Goal: Obtain resource: Obtain resource

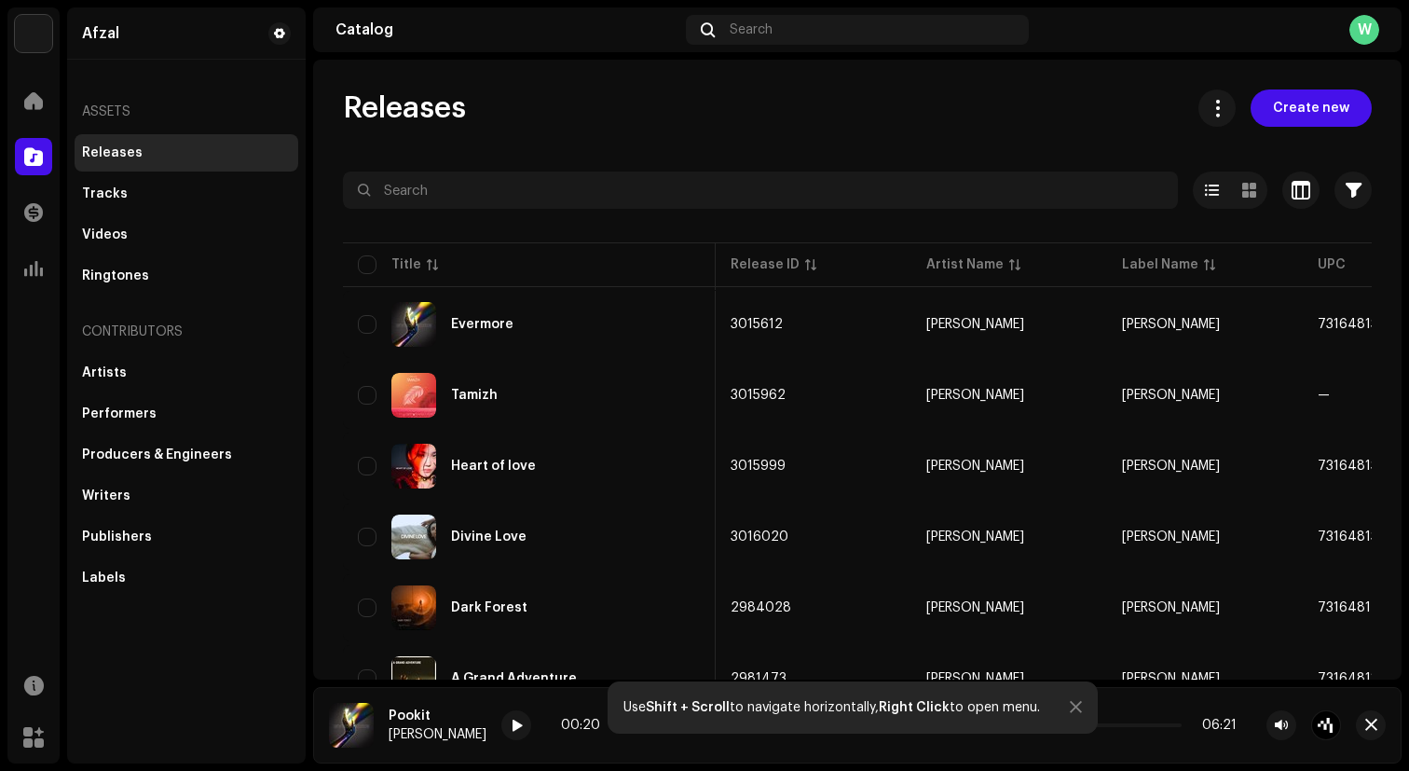
scroll to position [0, 725]
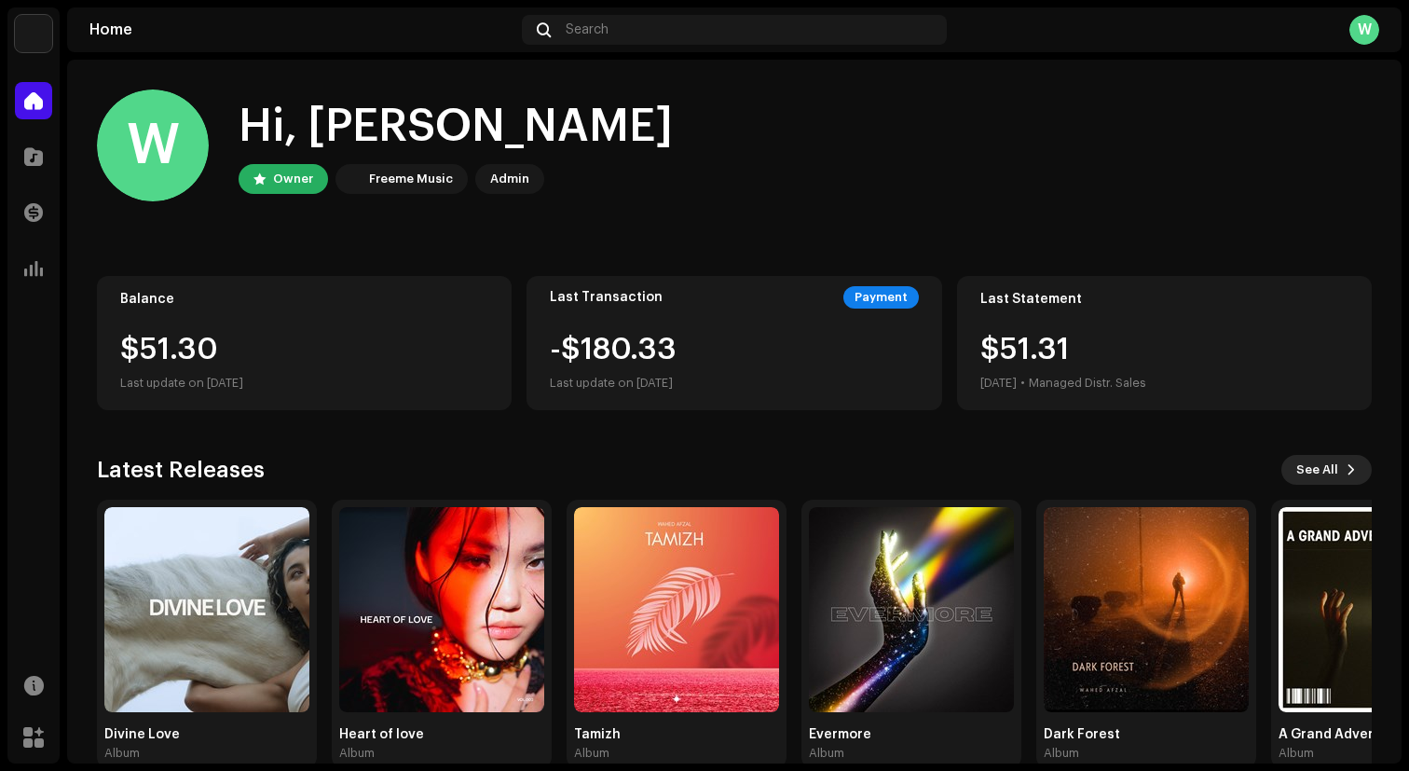
click at [1333, 475] on button "See All" at bounding box center [1327, 470] width 90 height 30
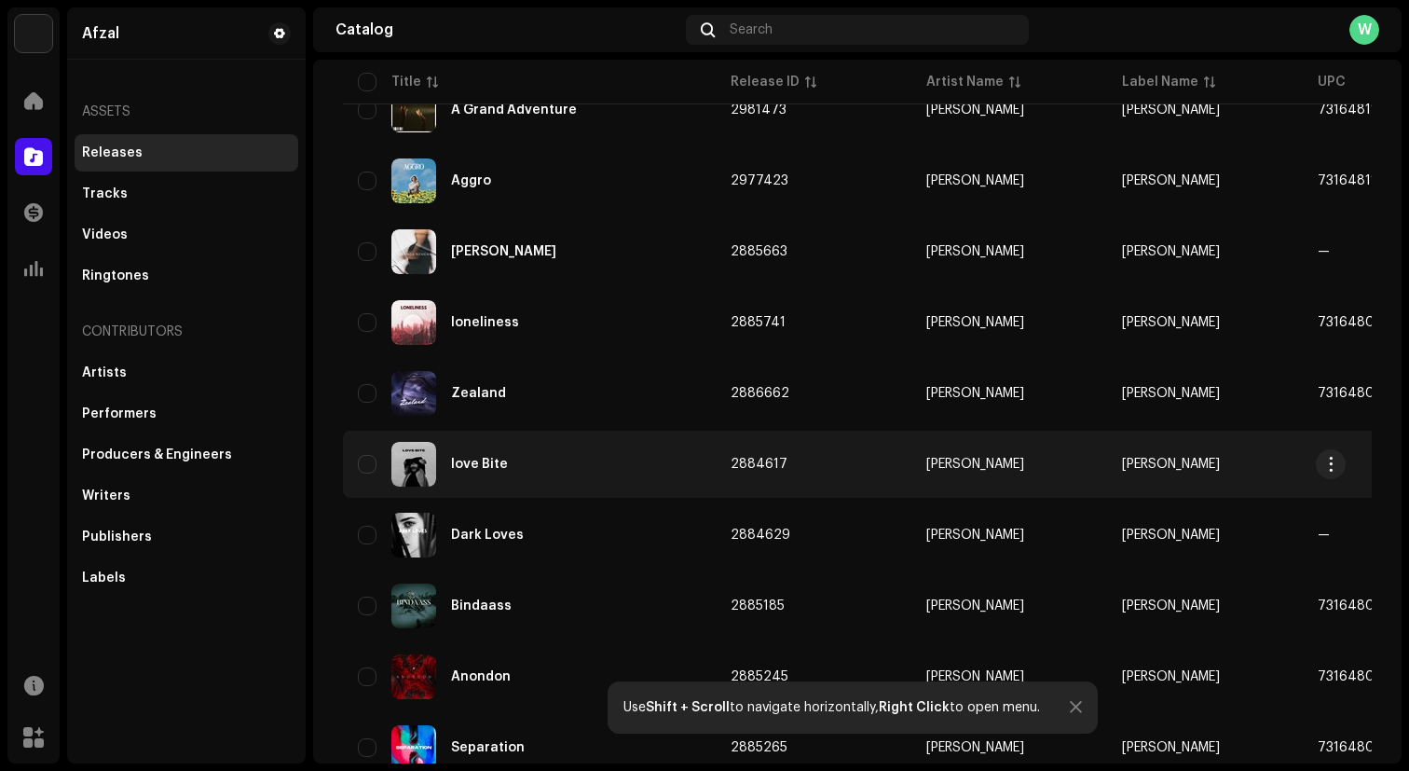
scroll to position [571, 0]
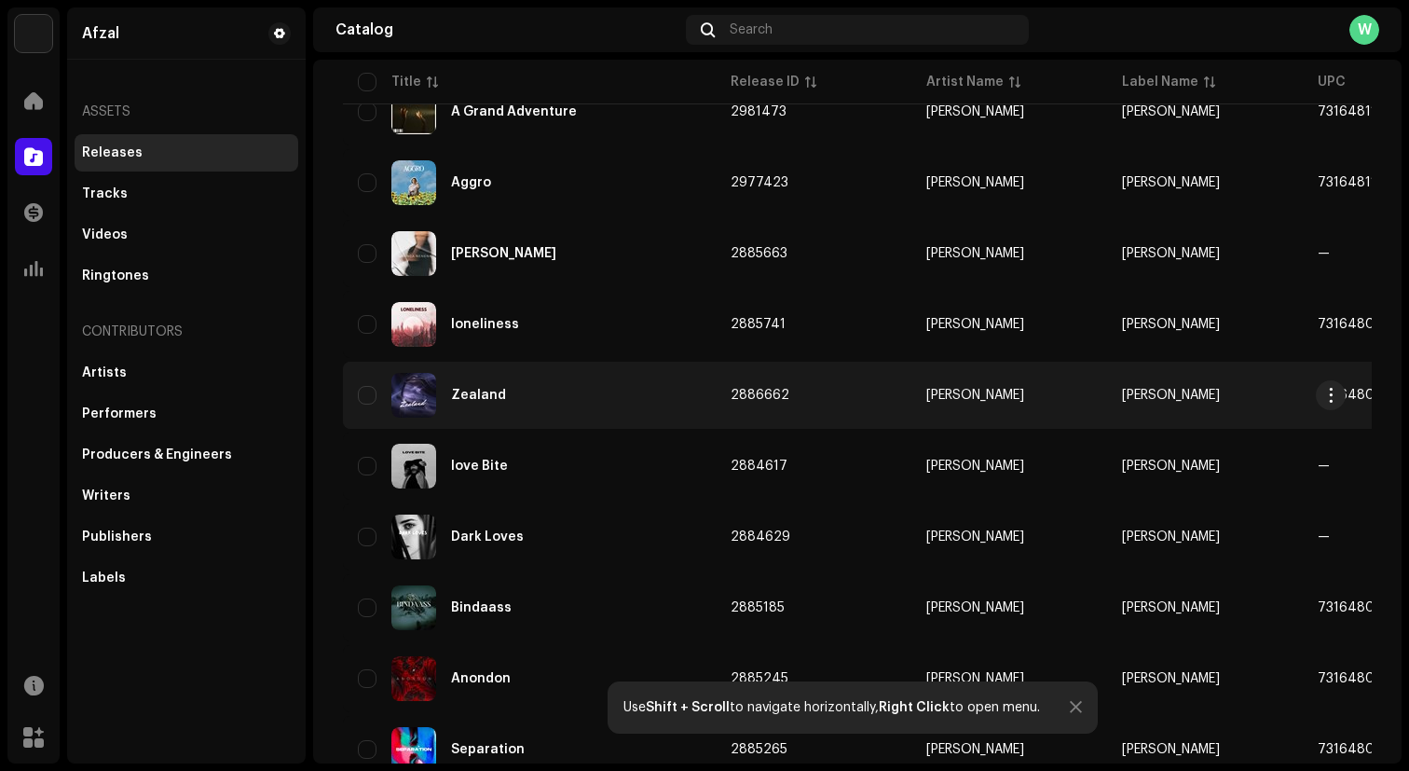
click at [460, 390] on div "Zealand" at bounding box center [478, 395] width 55 height 13
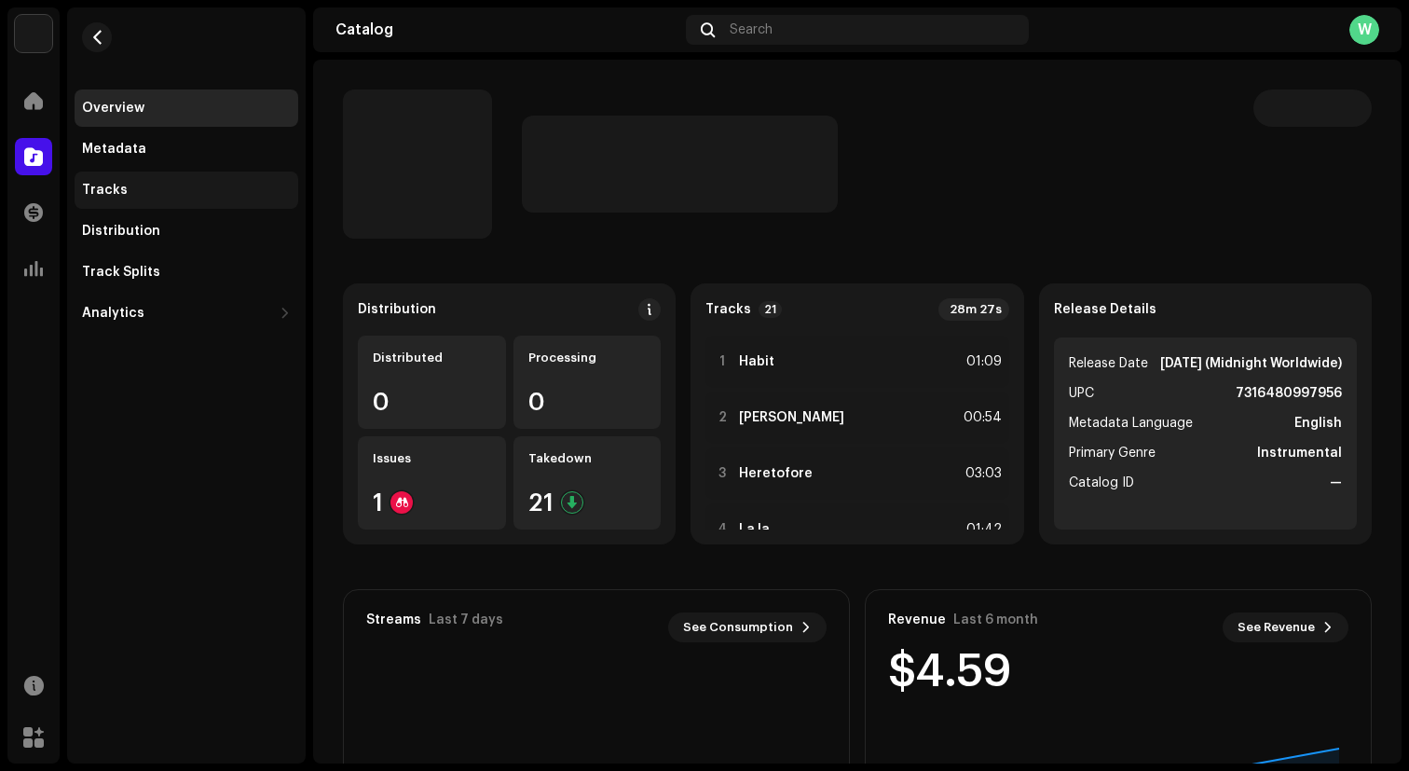
click at [145, 182] on div "Tracks" at bounding box center [187, 190] width 224 height 37
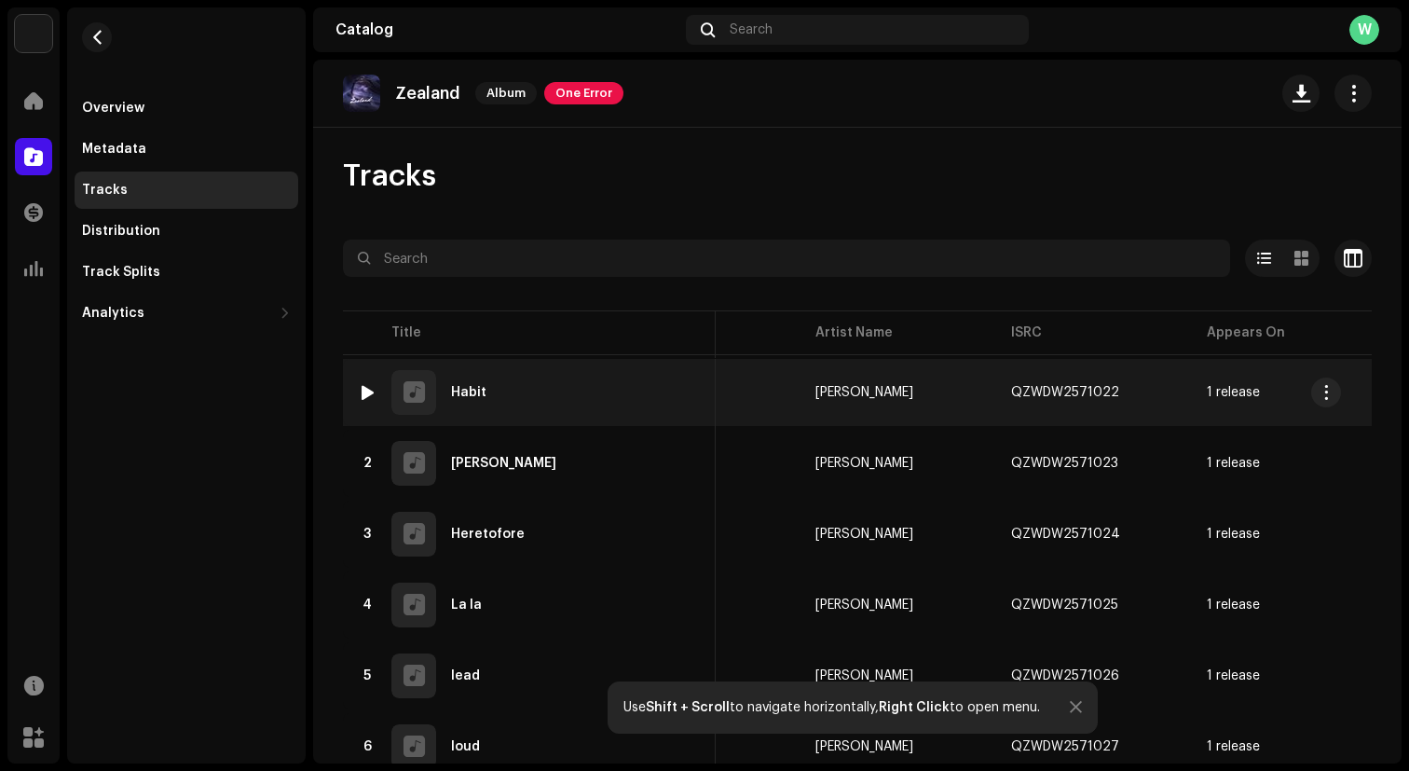
scroll to position [0, 103]
click at [1142, 389] on span "button" at bounding box center [1145, 392] width 11 height 15
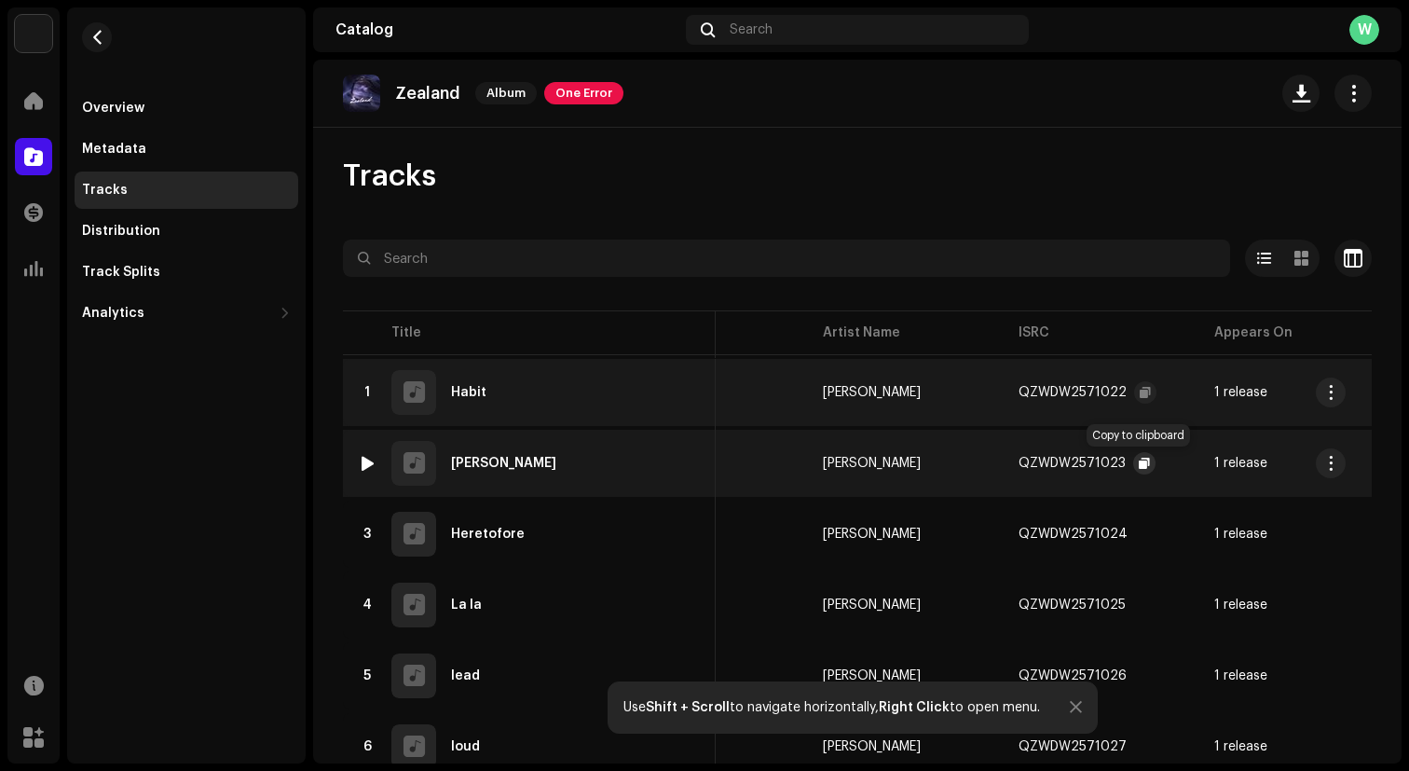
click at [1139, 460] on span "button" at bounding box center [1144, 463] width 11 height 15
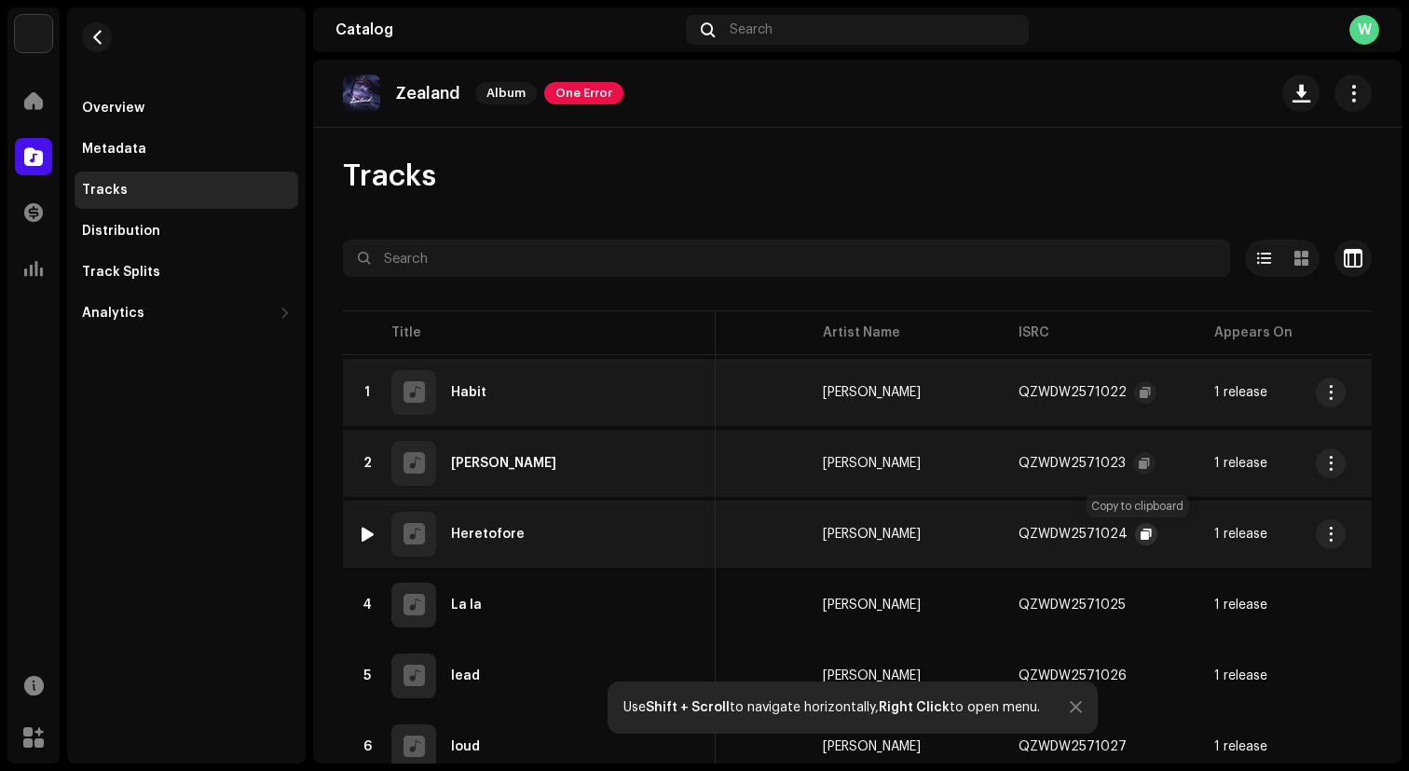
click at [1141, 530] on span "button" at bounding box center [1146, 534] width 11 height 15
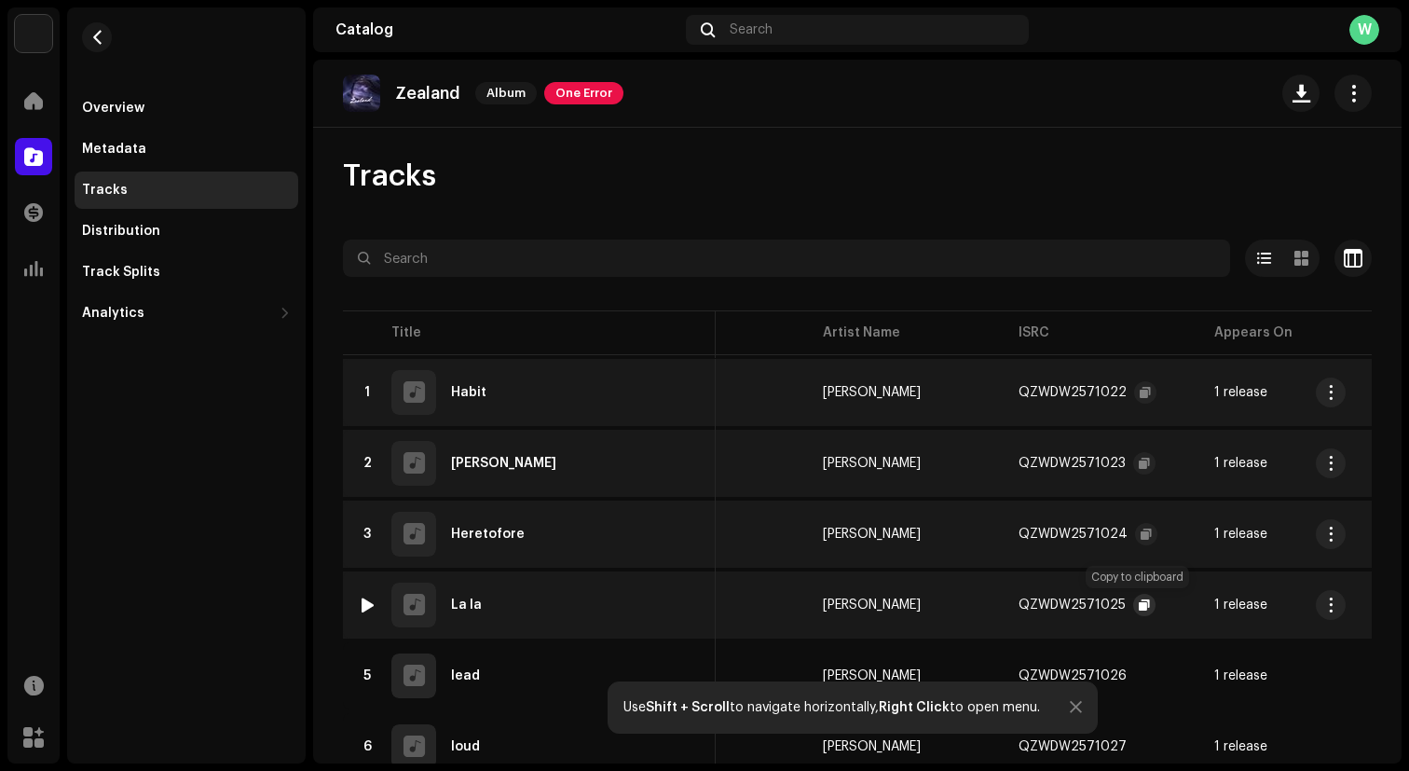
click at [1139, 600] on span "button" at bounding box center [1144, 605] width 11 height 15
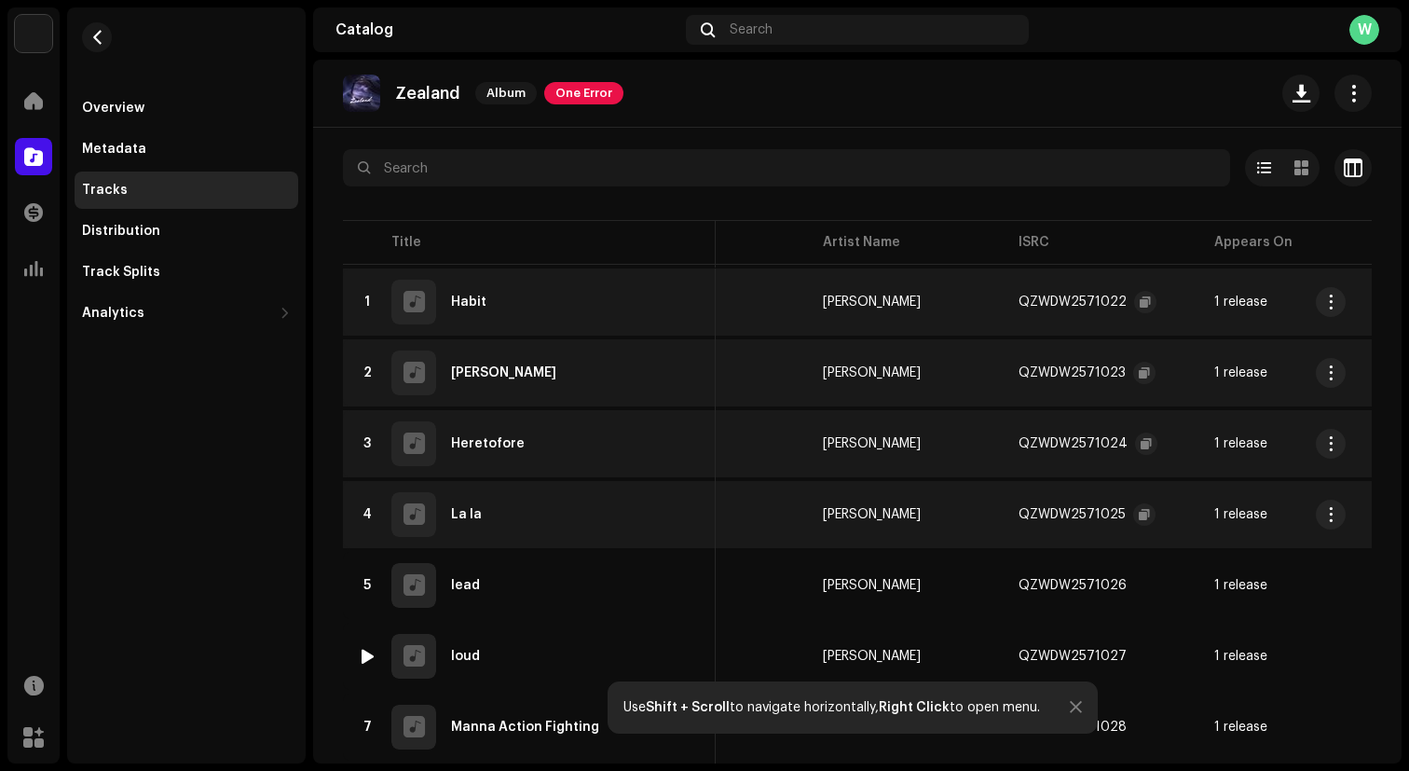
scroll to position [96, 0]
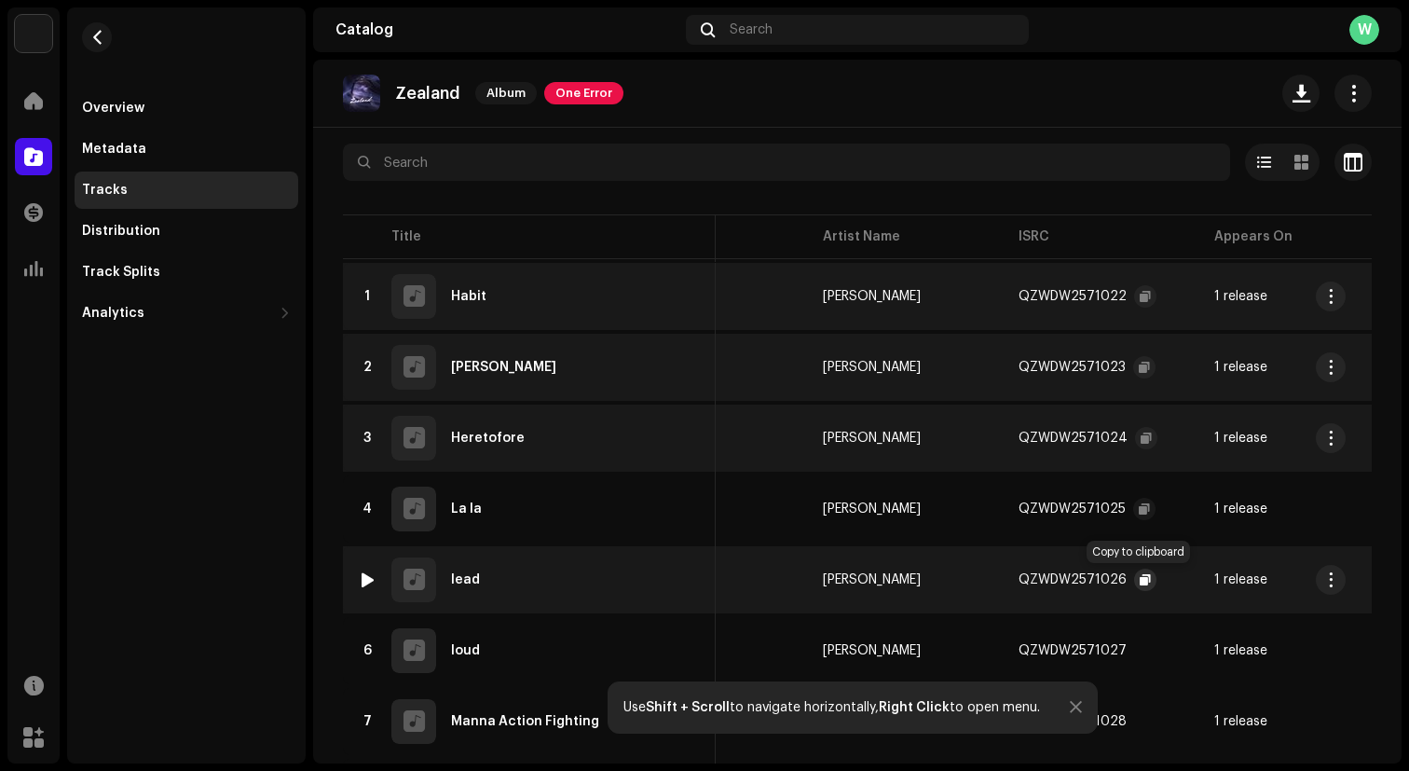
click at [1140, 576] on span "button" at bounding box center [1145, 579] width 11 height 15
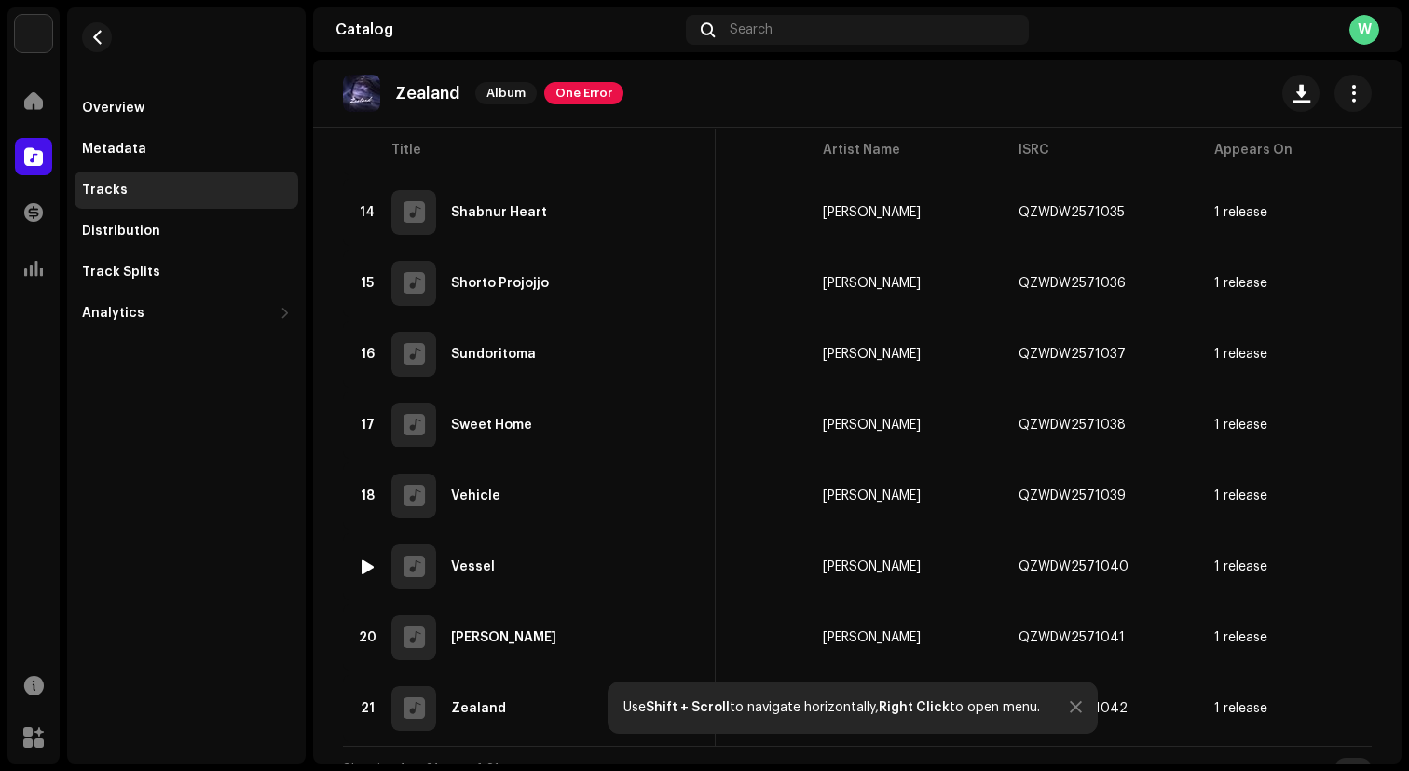
scroll to position [1140, 0]
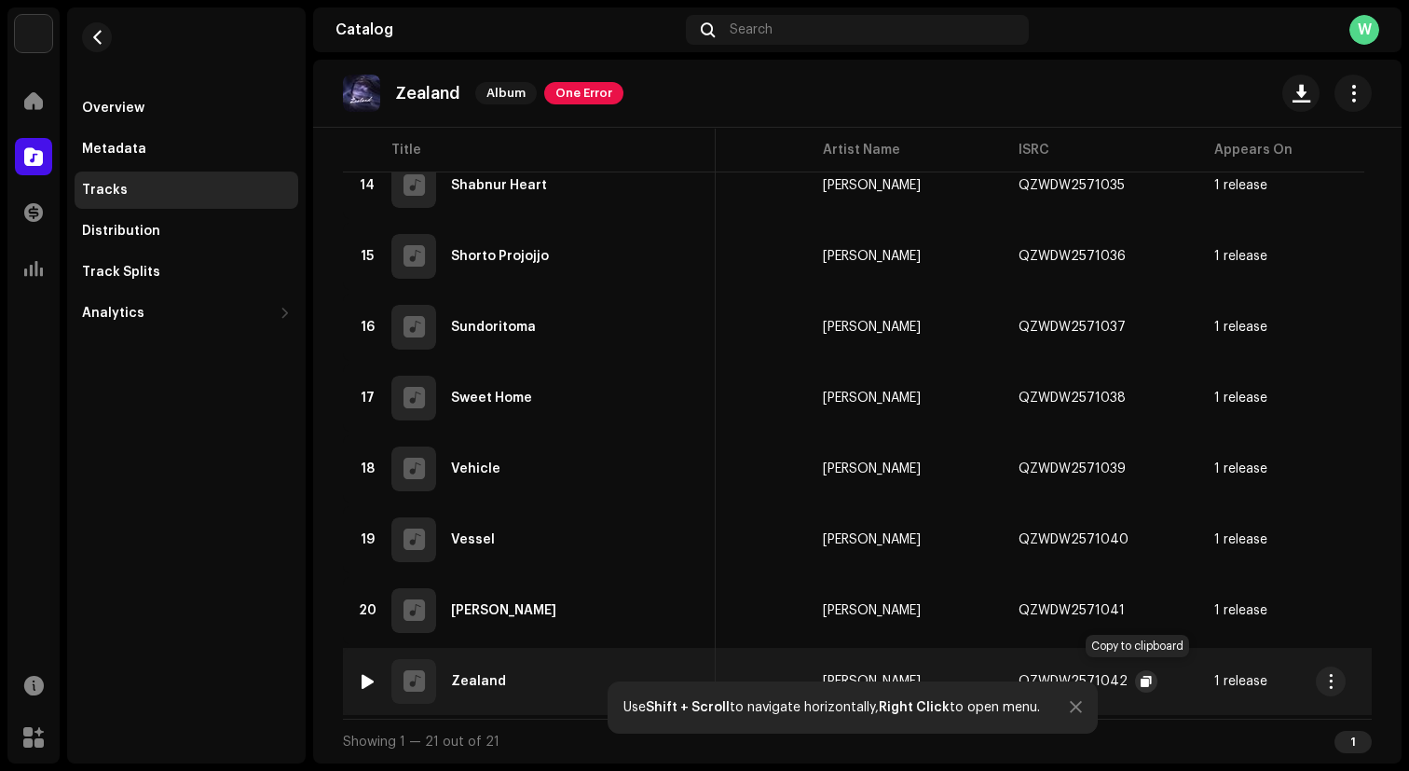
click at [1141, 674] on span "button" at bounding box center [1146, 681] width 11 height 15
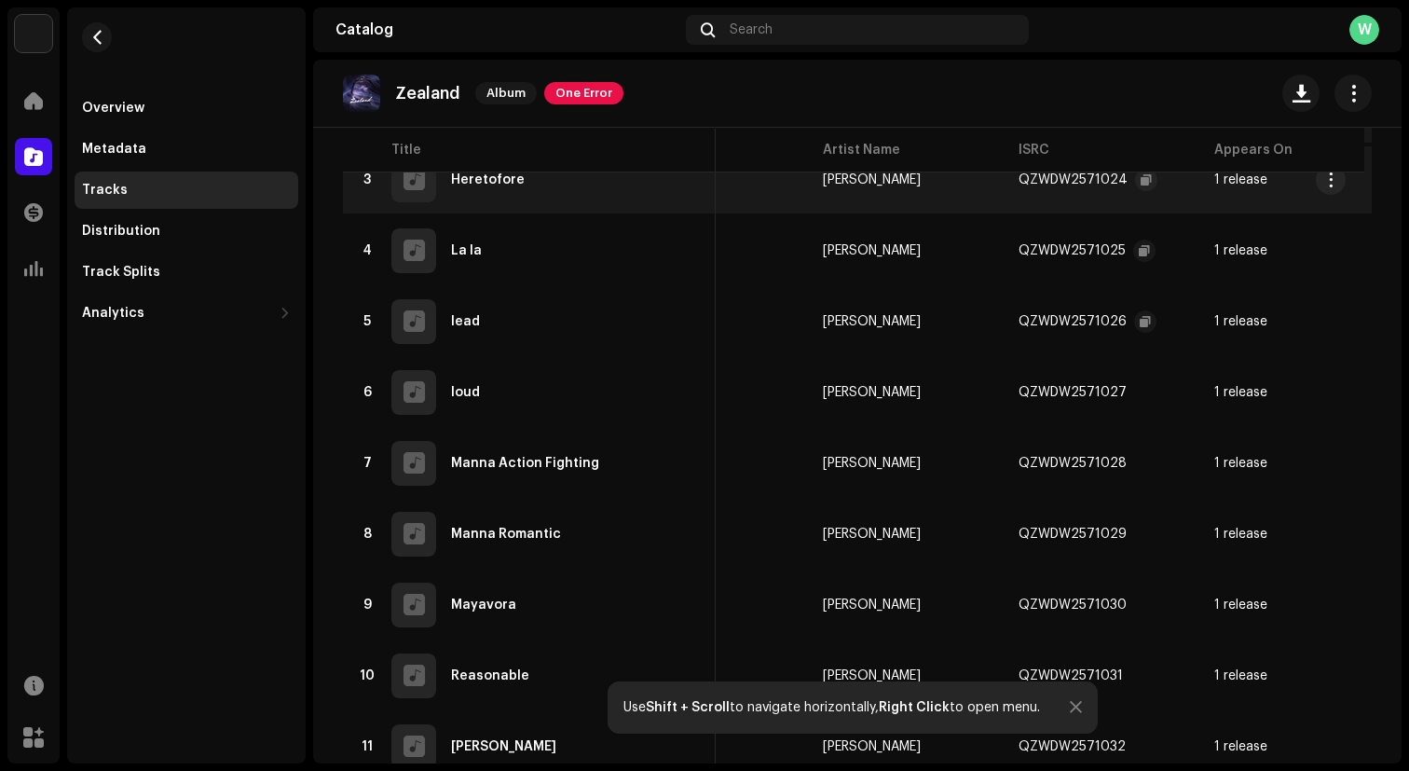
scroll to position [336, 0]
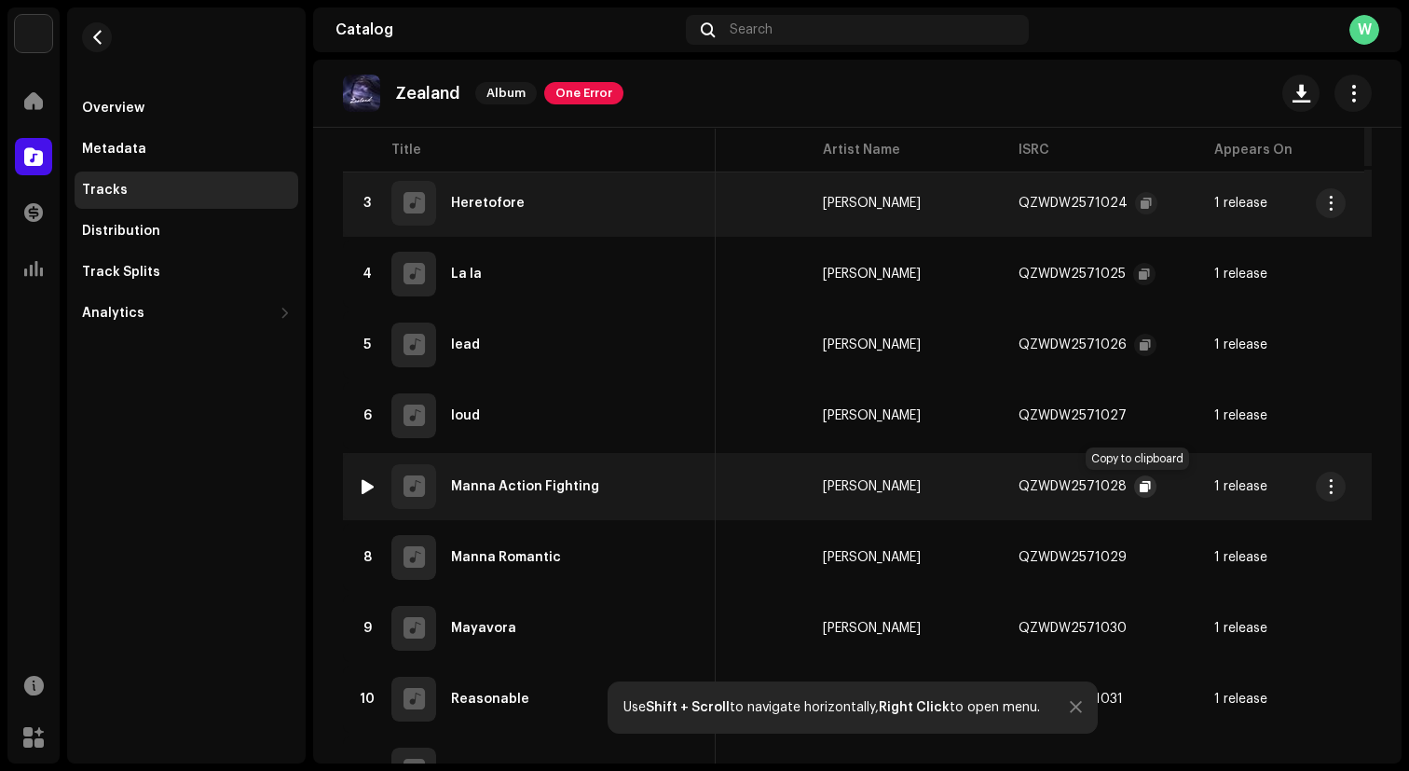
click at [1140, 484] on span "button" at bounding box center [1145, 486] width 11 height 15
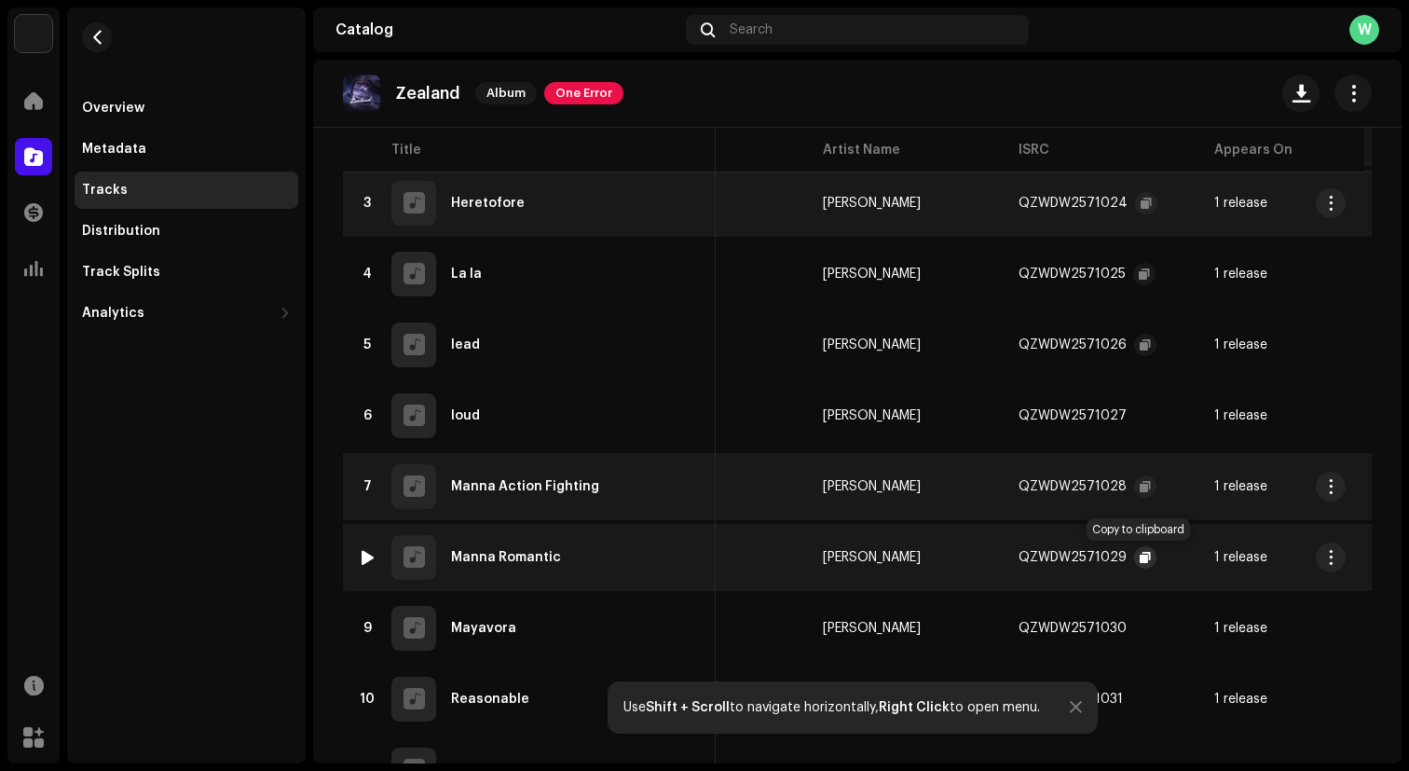
click at [1140, 553] on span "button" at bounding box center [1145, 557] width 11 height 15
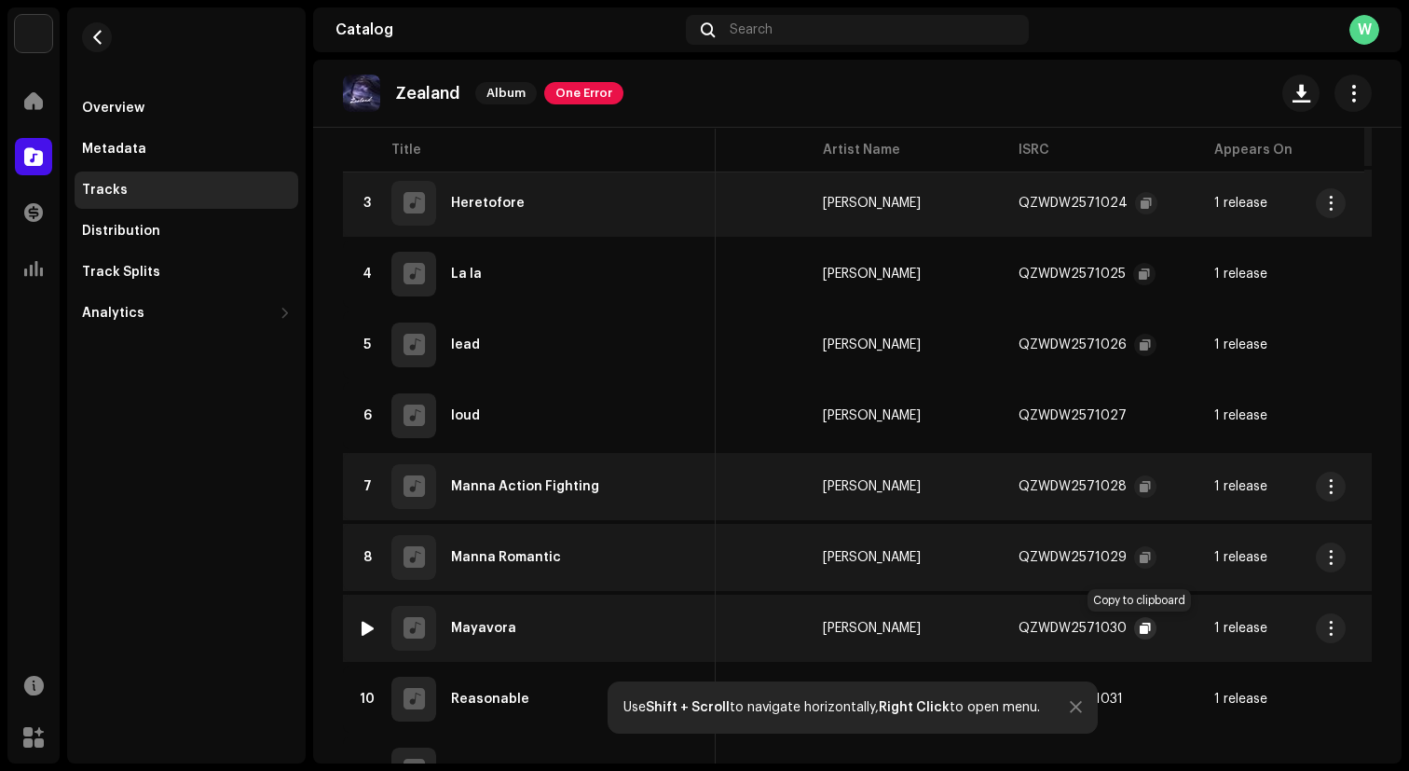
click at [1134, 626] on button "button" at bounding box center [1145, 628] width 22 height 22
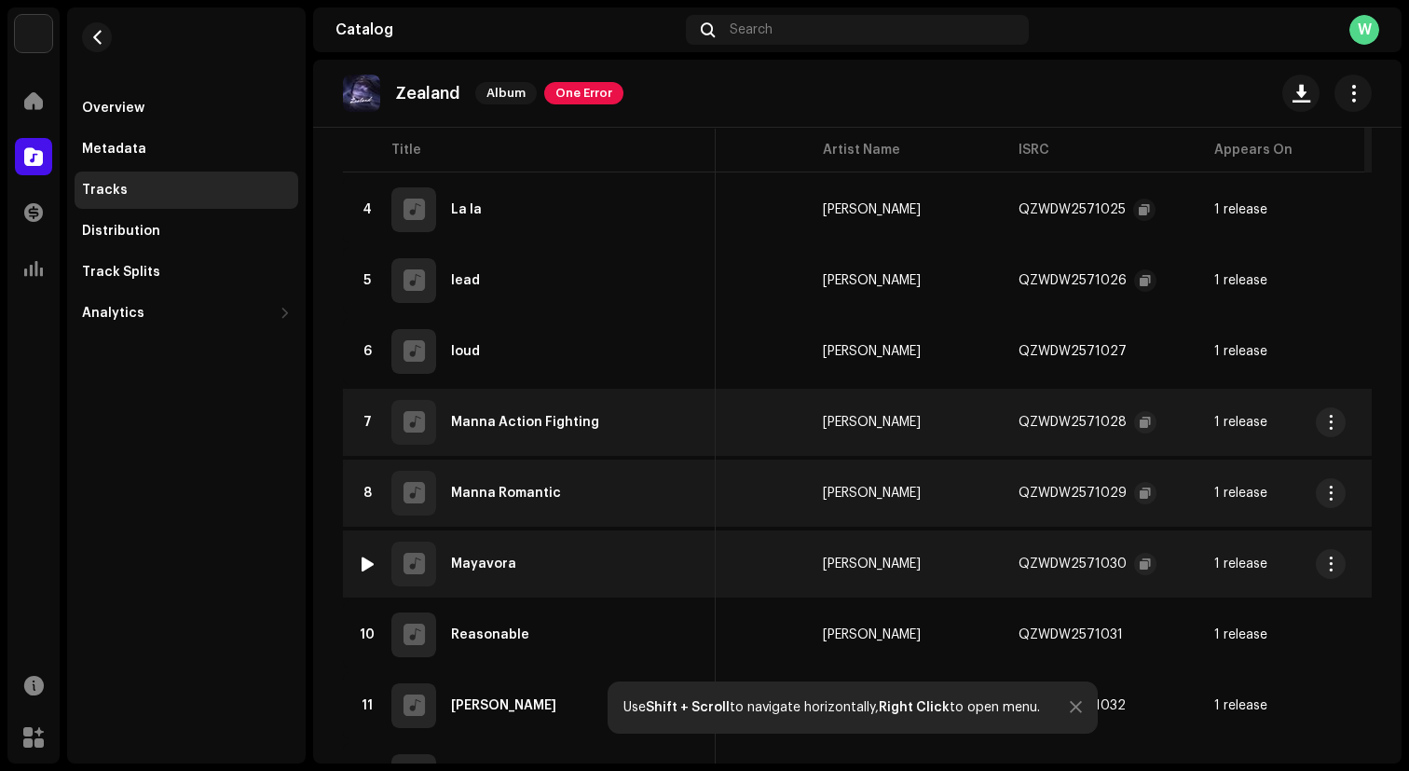
scroll to position [412, 0]
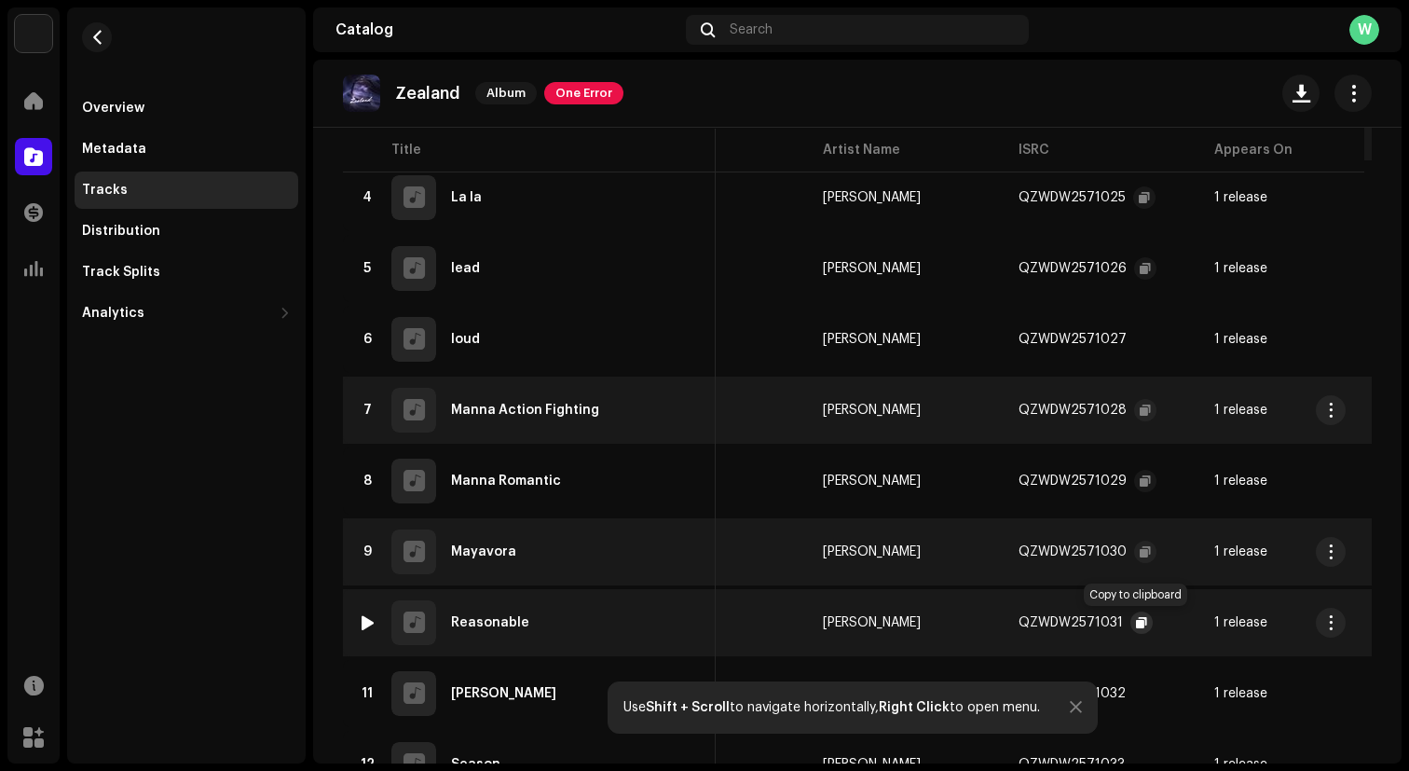
click at [1139, 620] on span "button" at bounding box center [1141, 622] width 11 height 15
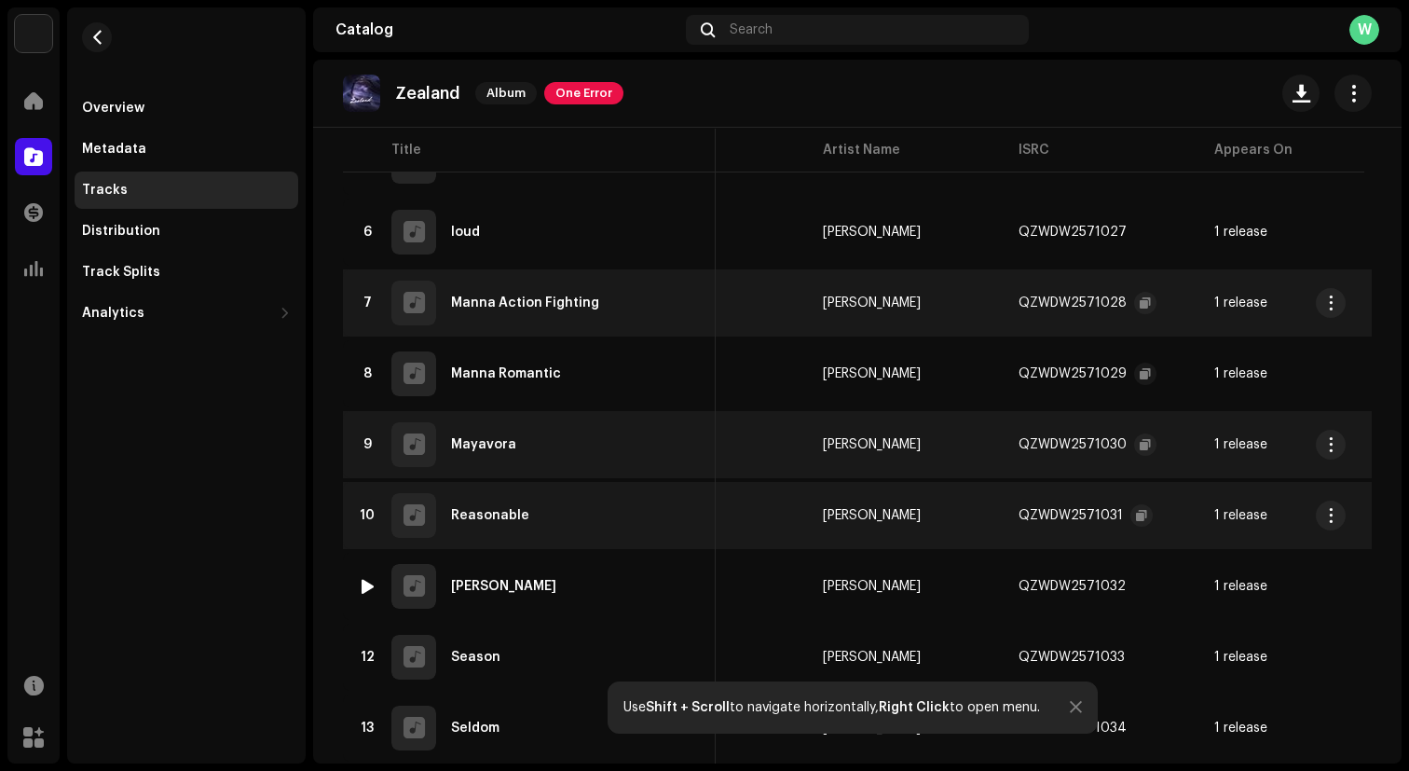
scroll to position [528, 0]
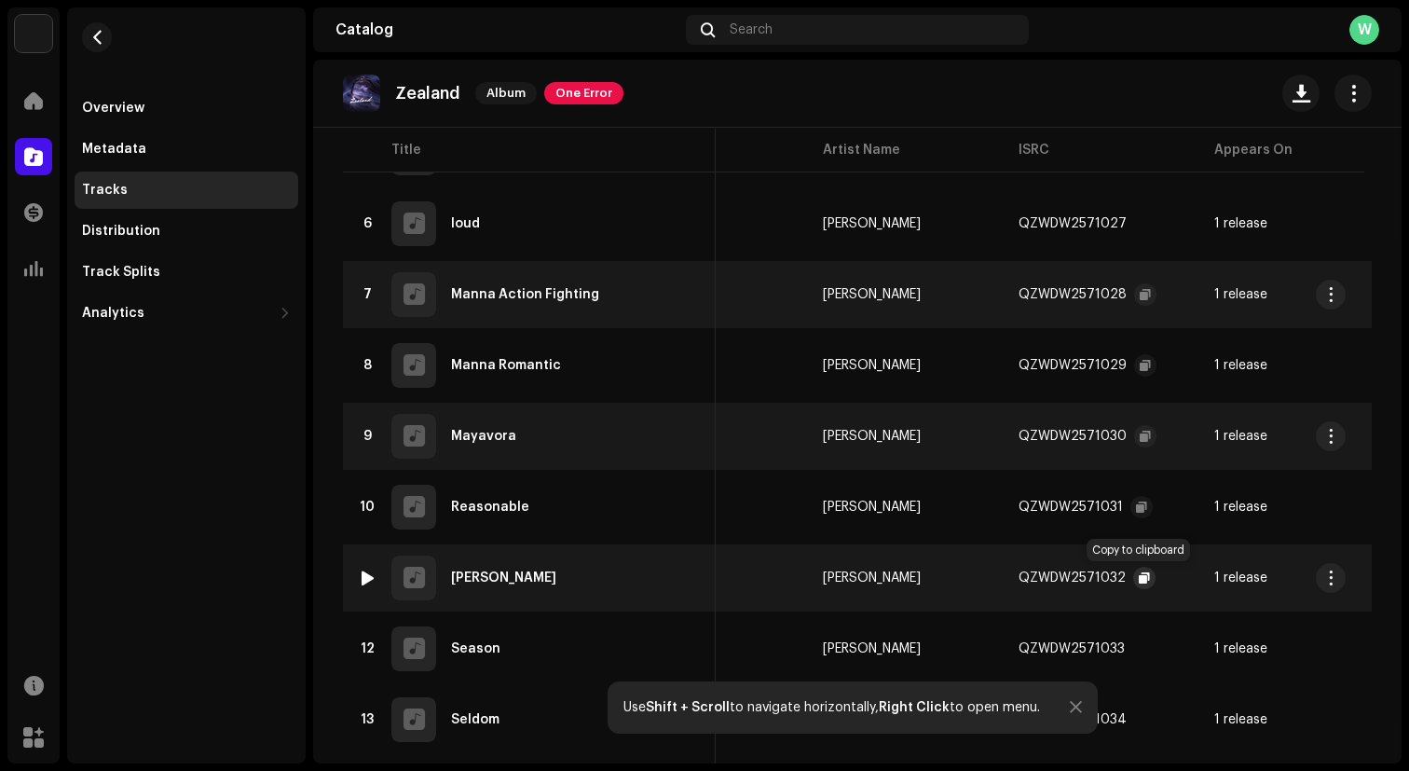
click at [1139, 573] on span "button" at bounding box center [1144, 577] width 11 height 15
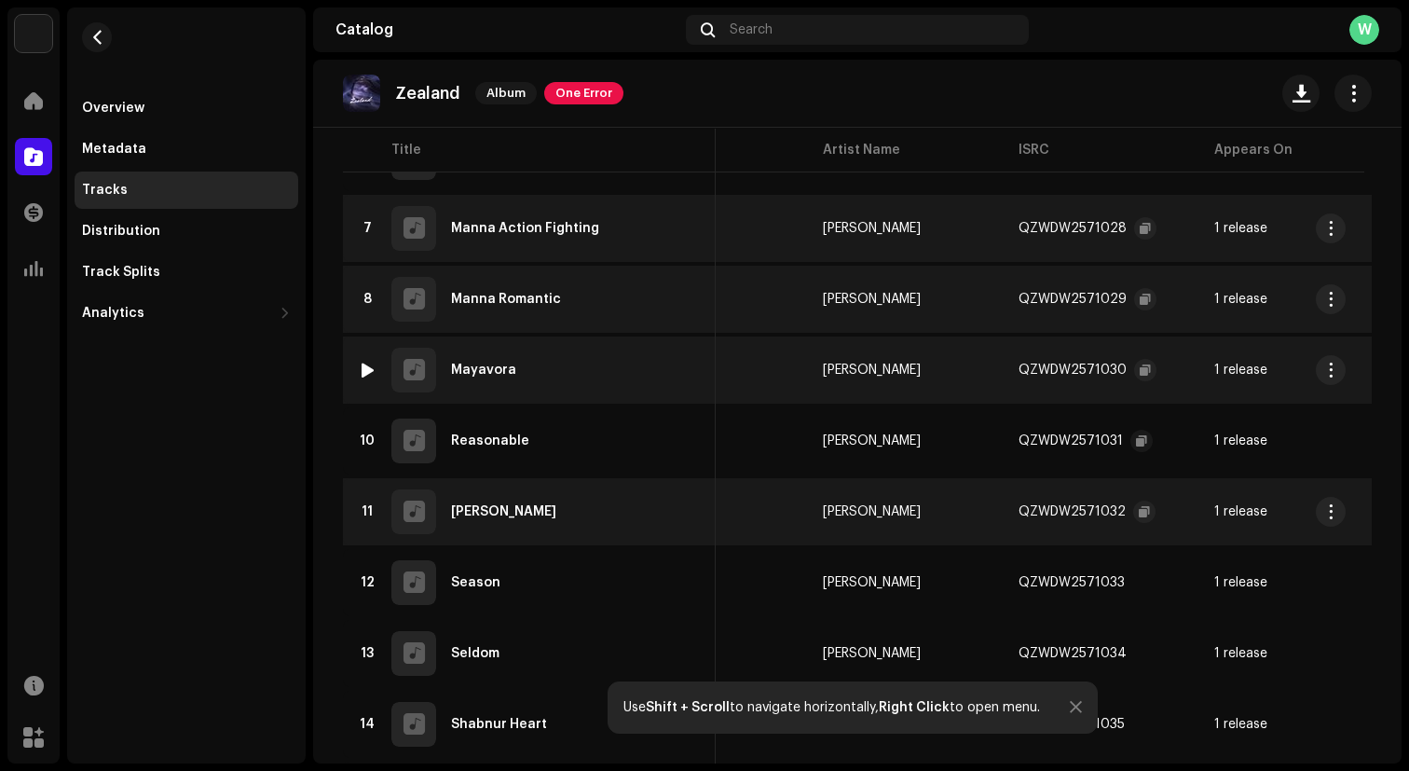
scroll to position [604, 0]
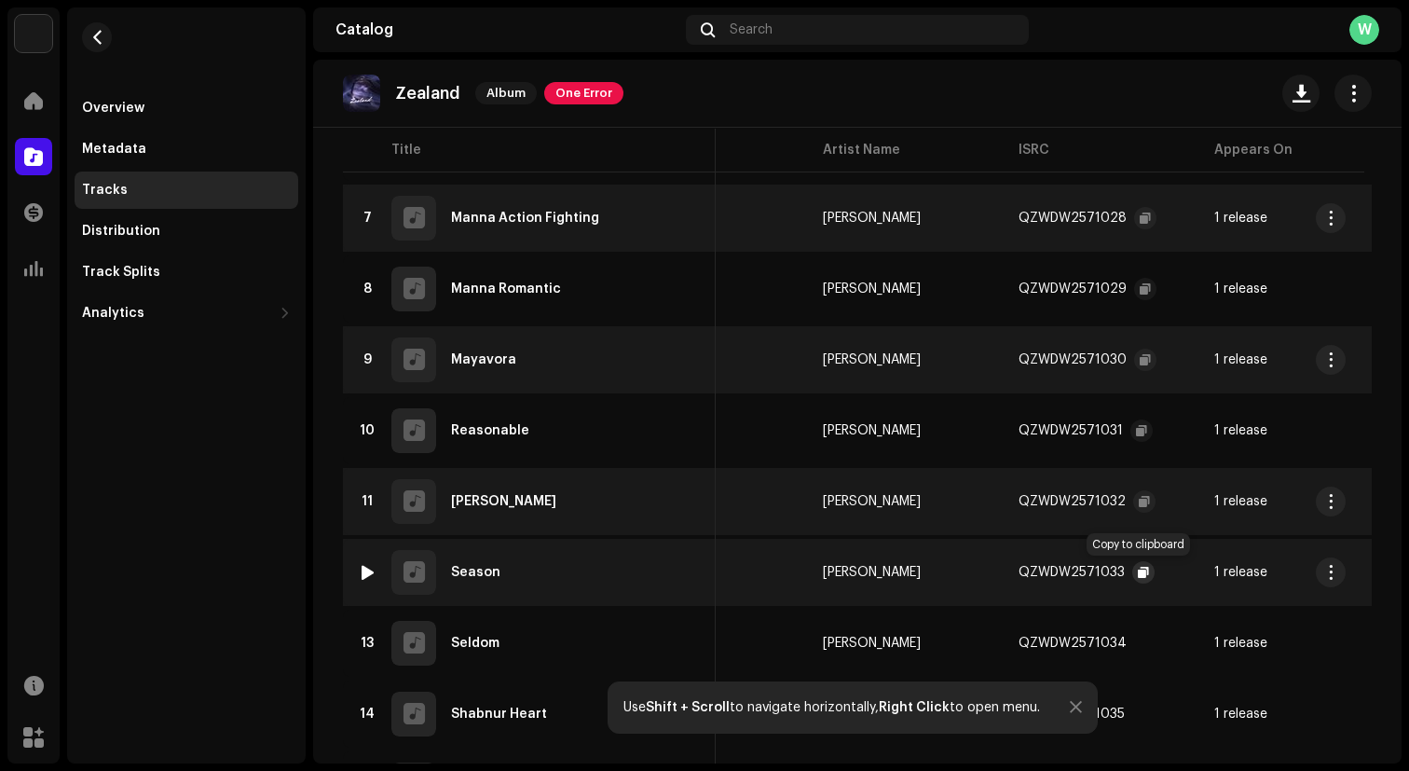
click at [1138, 570] on span "button" at bounding box center [1143, 572] width 11 height 15
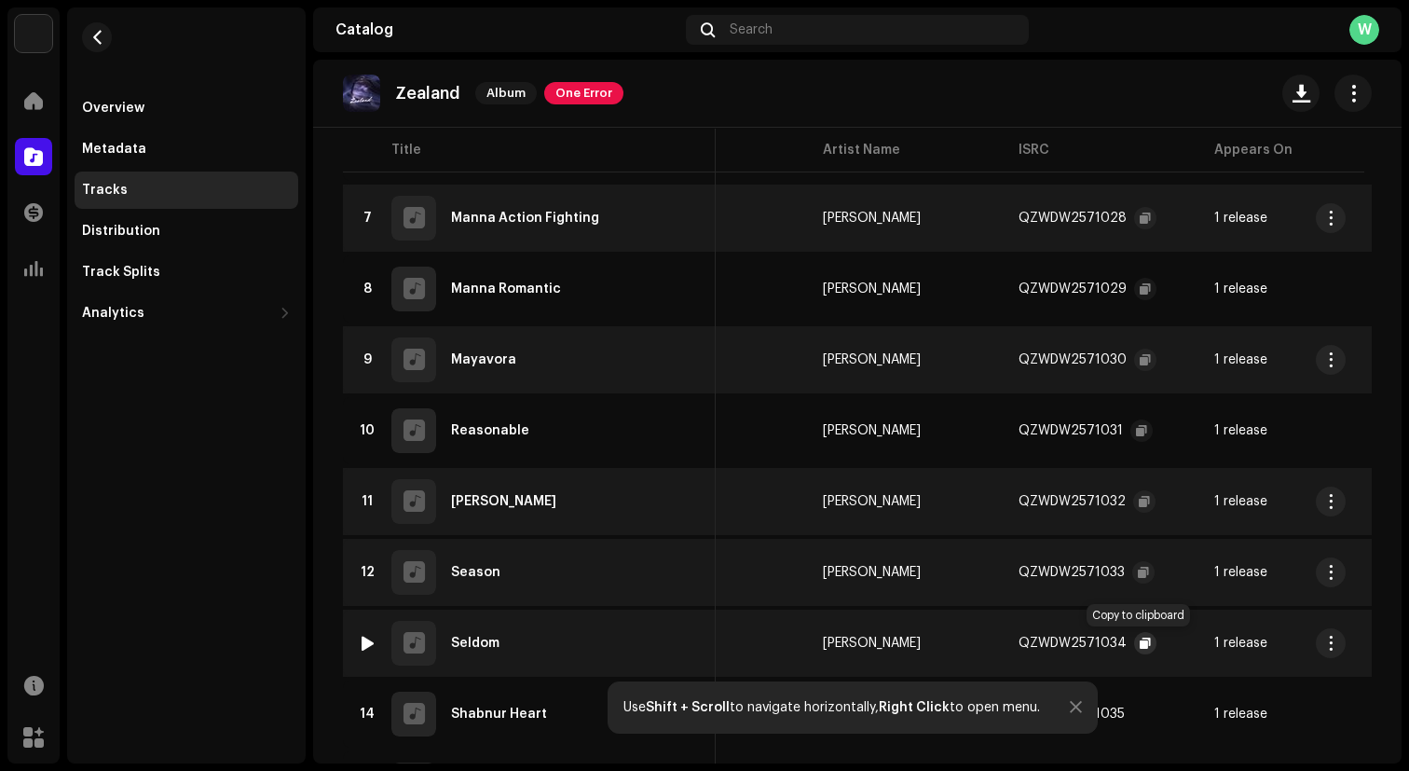
click at [1140, 640] on span "button" at bounding box center [1145, 643] width 11 height 15
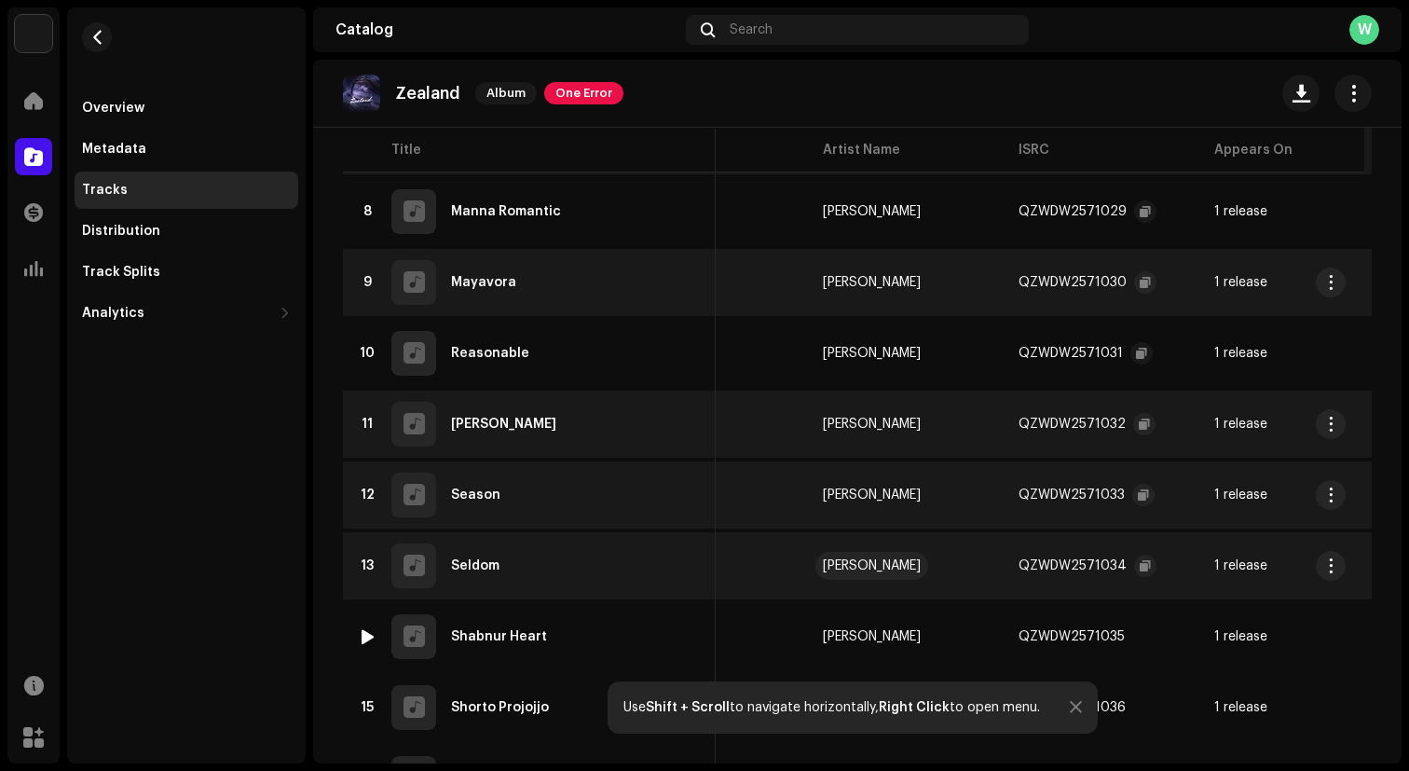
scroll to position [694, 0]
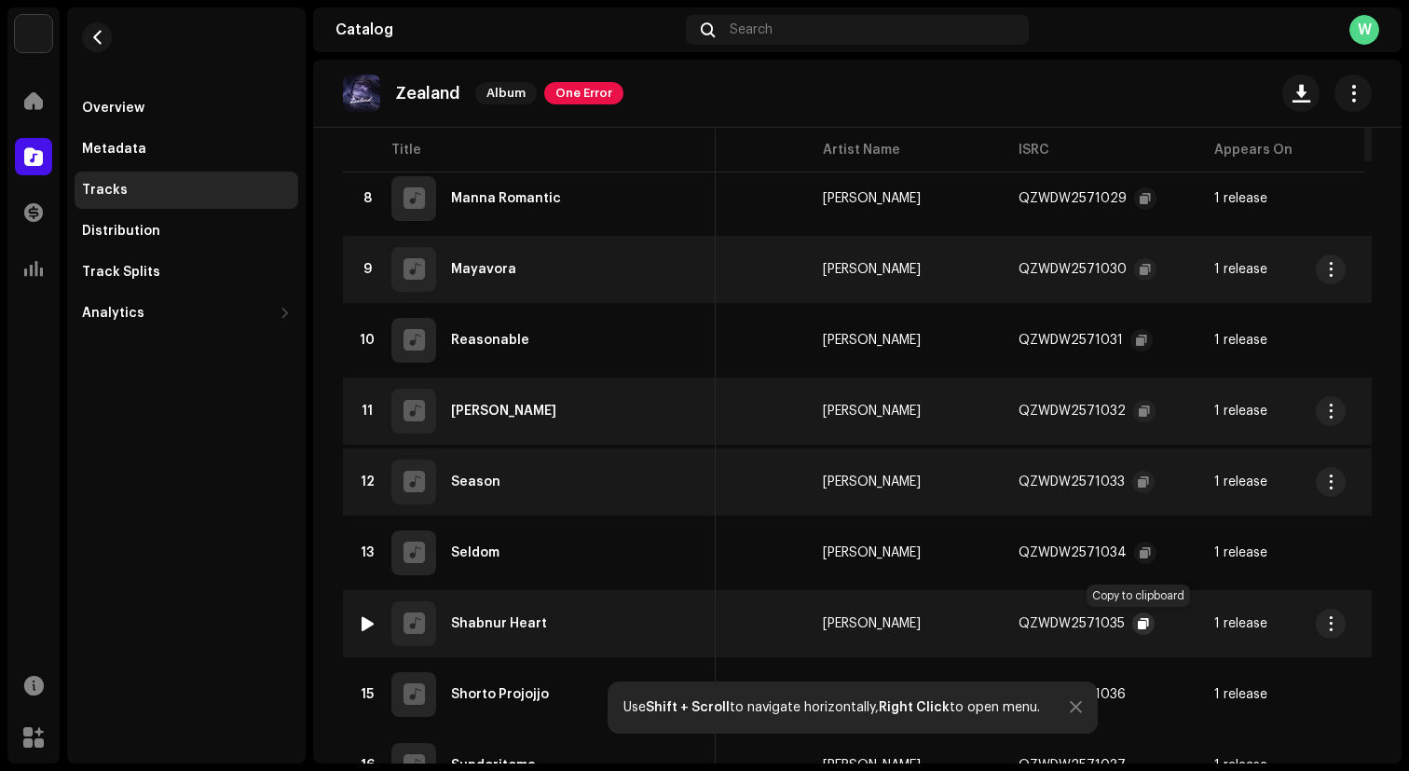
click at [1138, 619] on span "button" at bounding box center [1143, 623] width 11 height 15
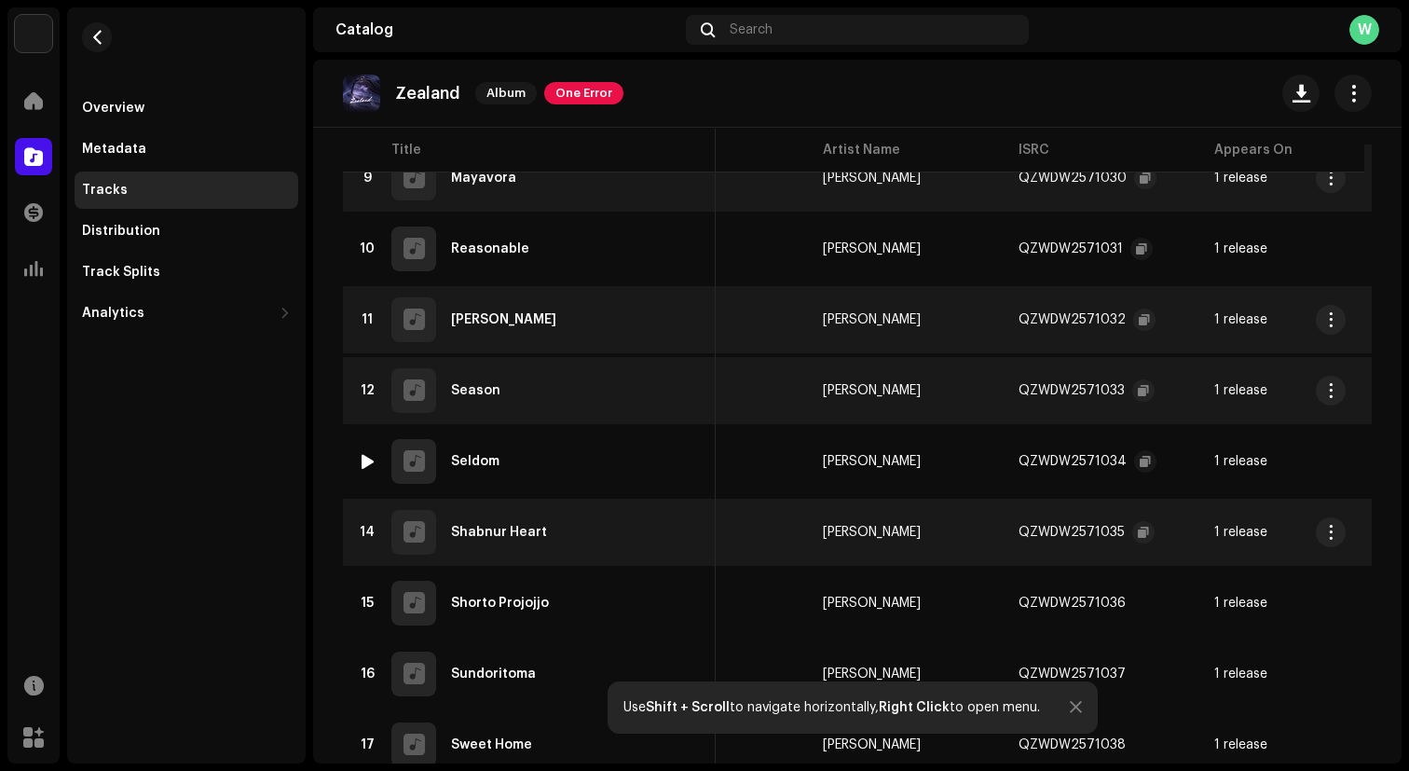
scroll to position [820, 0]
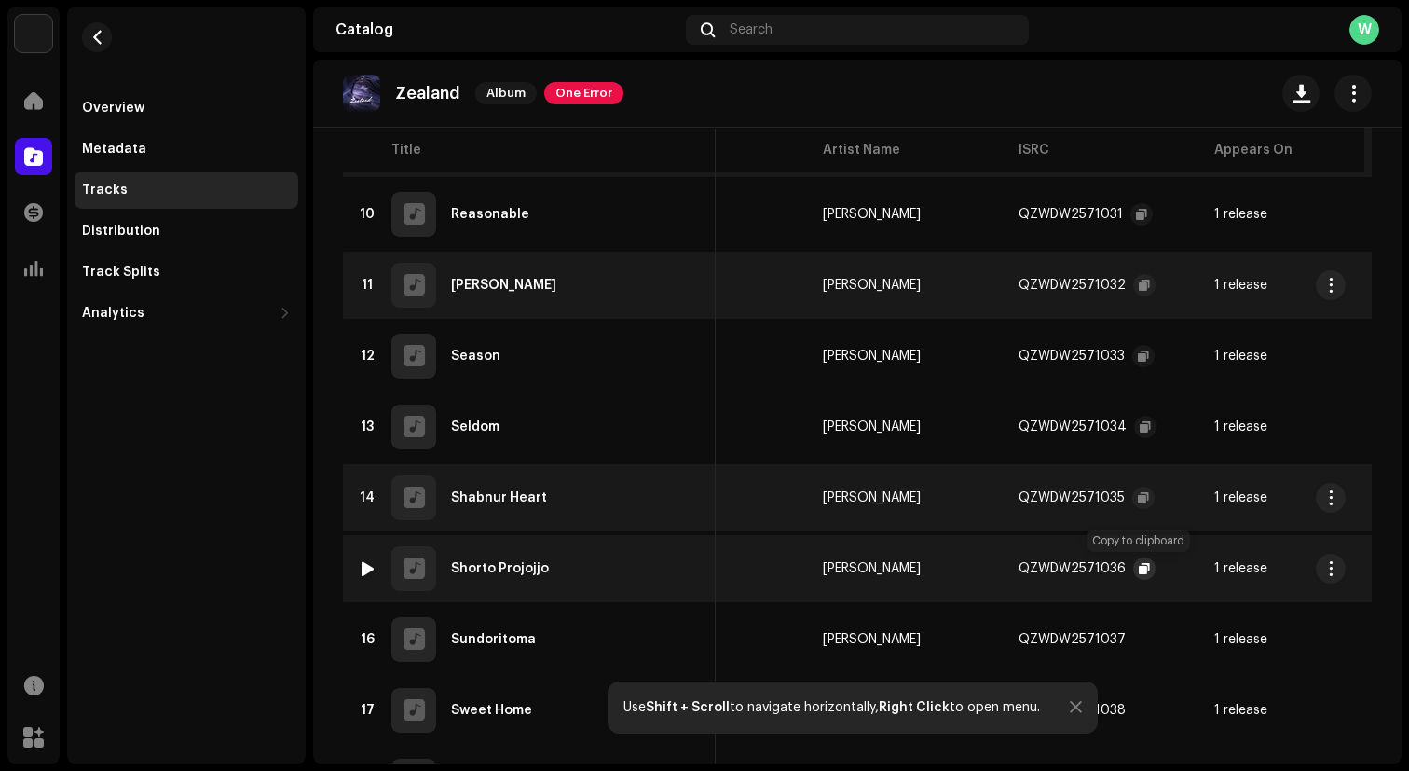
click at [1141, 567] on span "button" at bounding box center [1144, 568] width 11 height 15
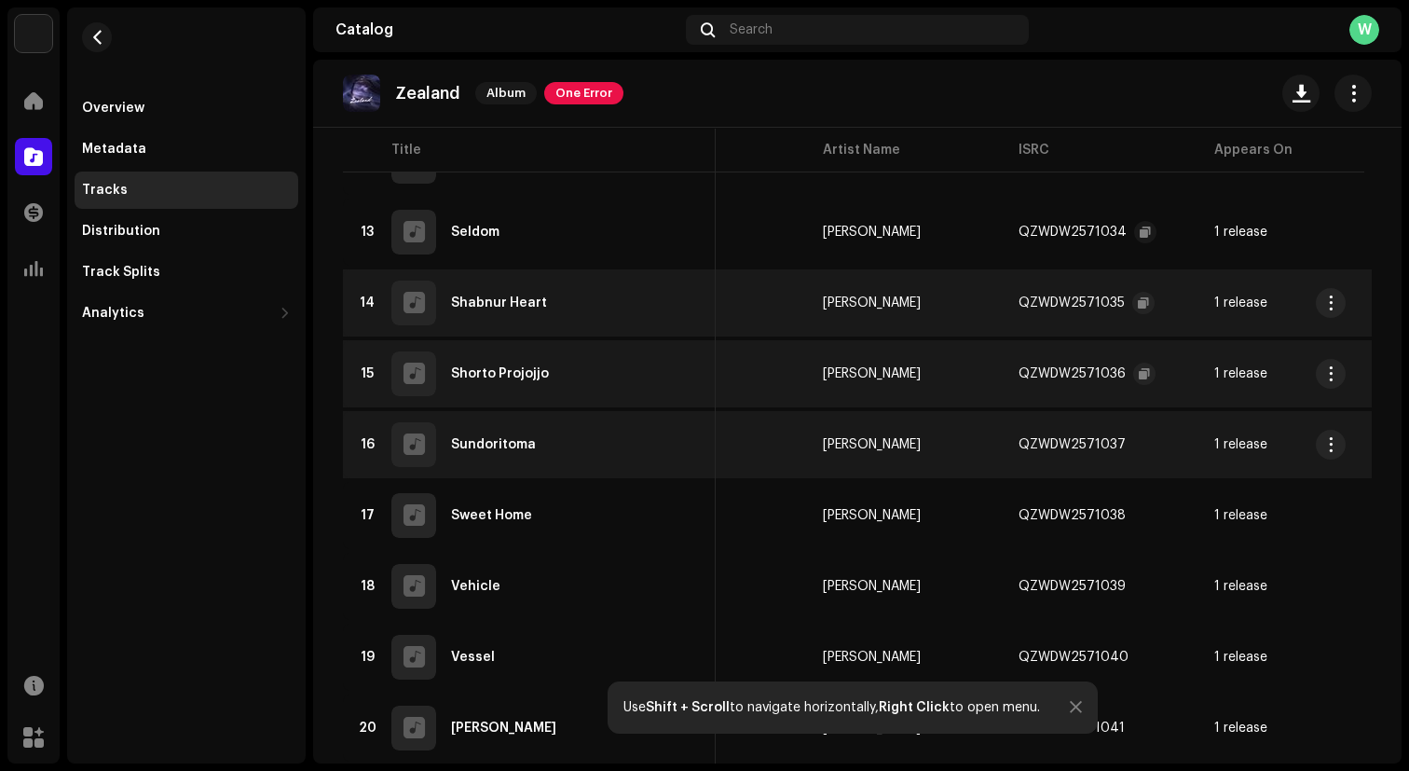
scroll to position [1034, 0]
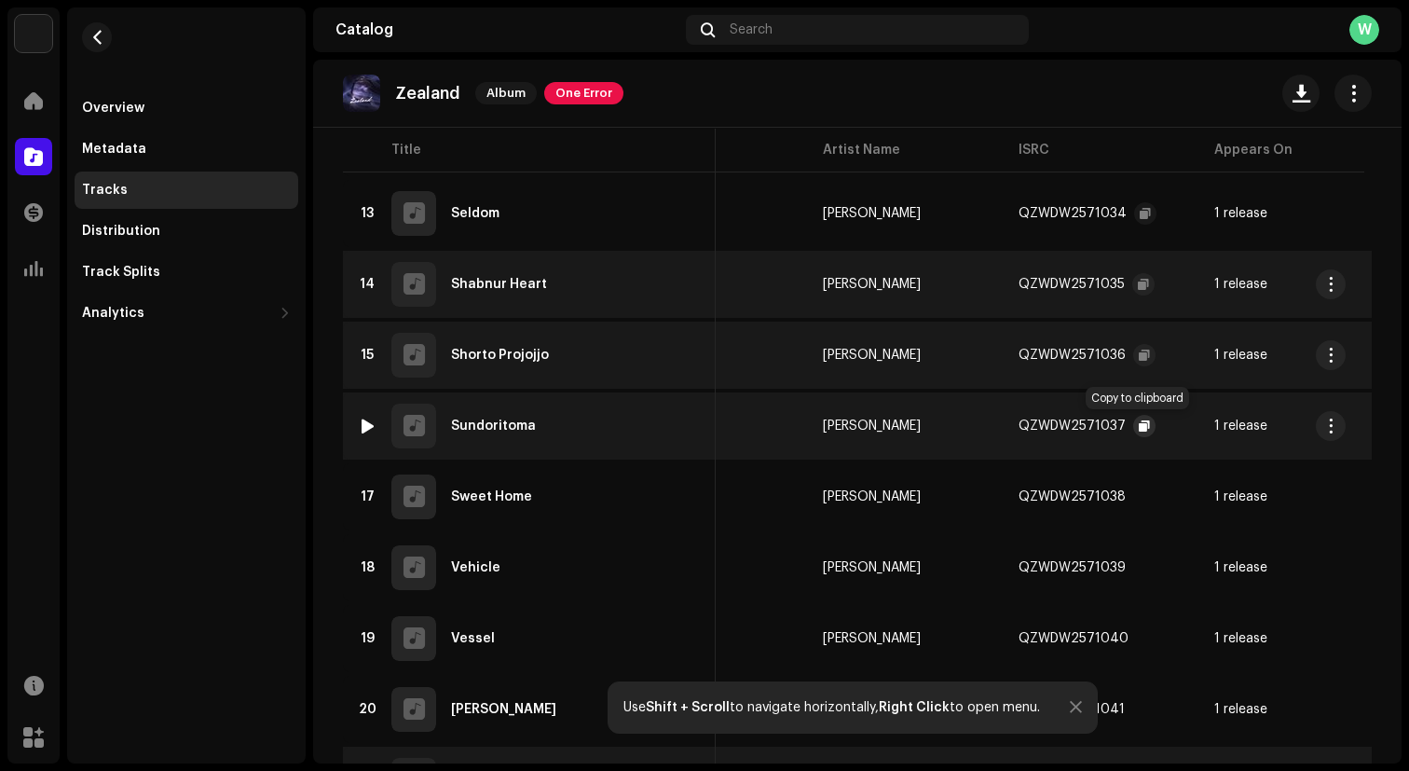
click at [1139, 425] on span "button" at bounding box center [1144, 426] width 11 height 15
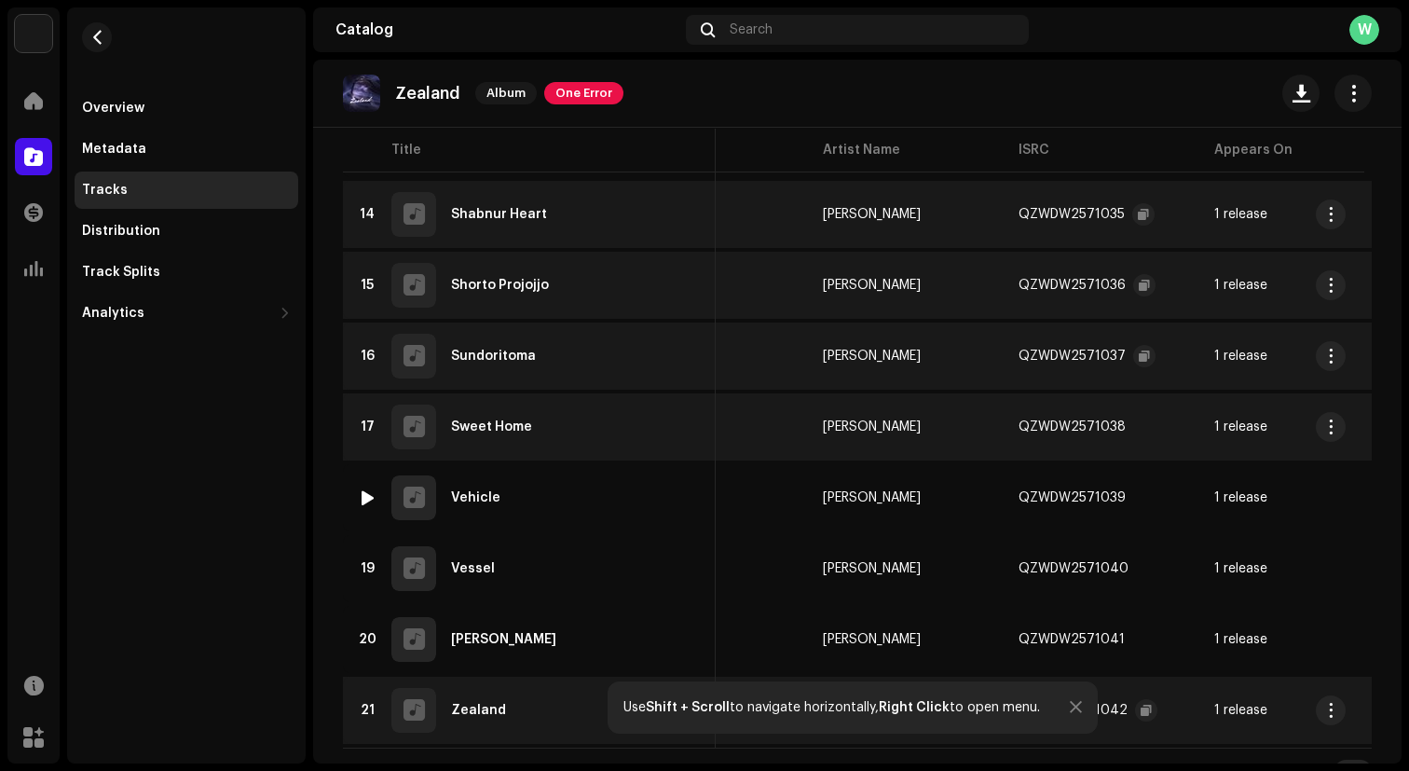
scroll to position [1140, 0]
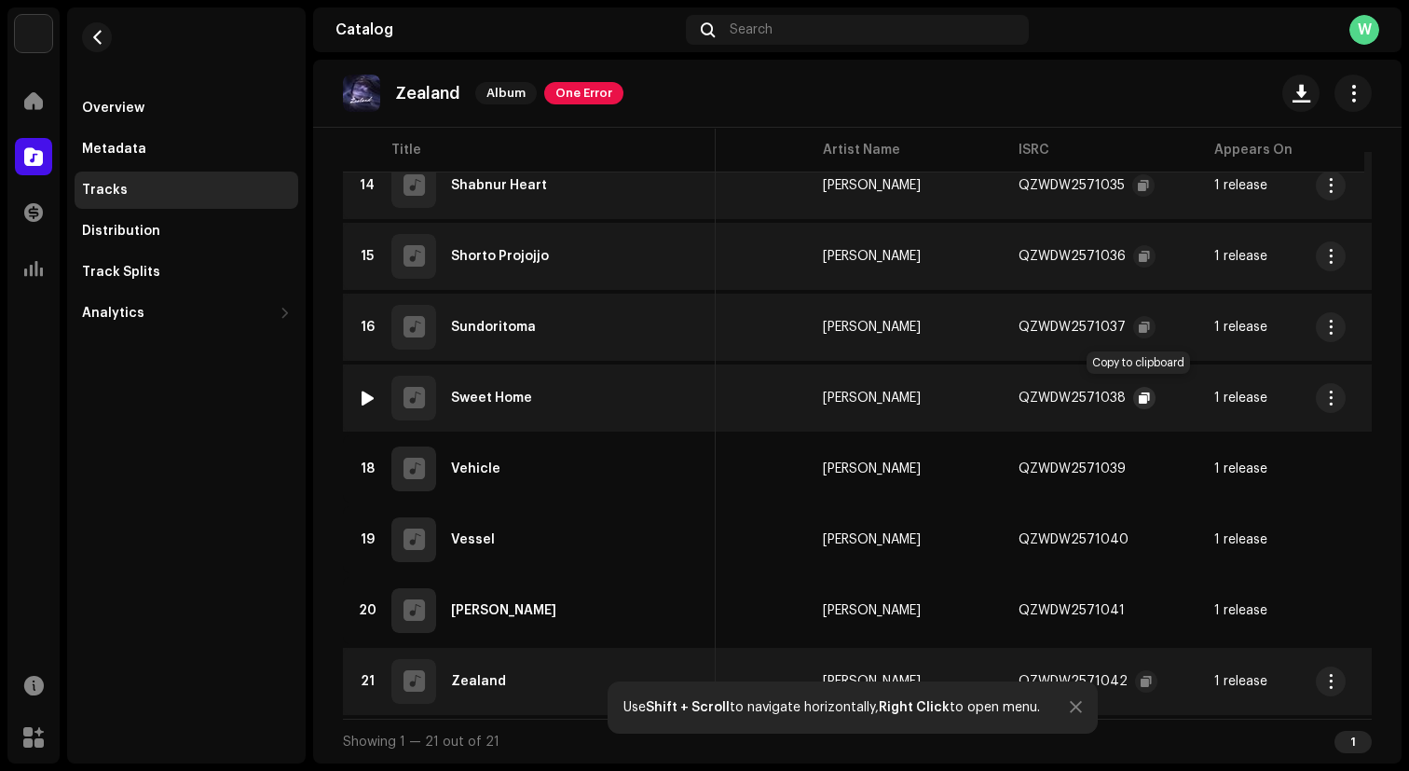
click at [1139, 391] on span "button" at bounding box center [1144, 398] width 11 height 15
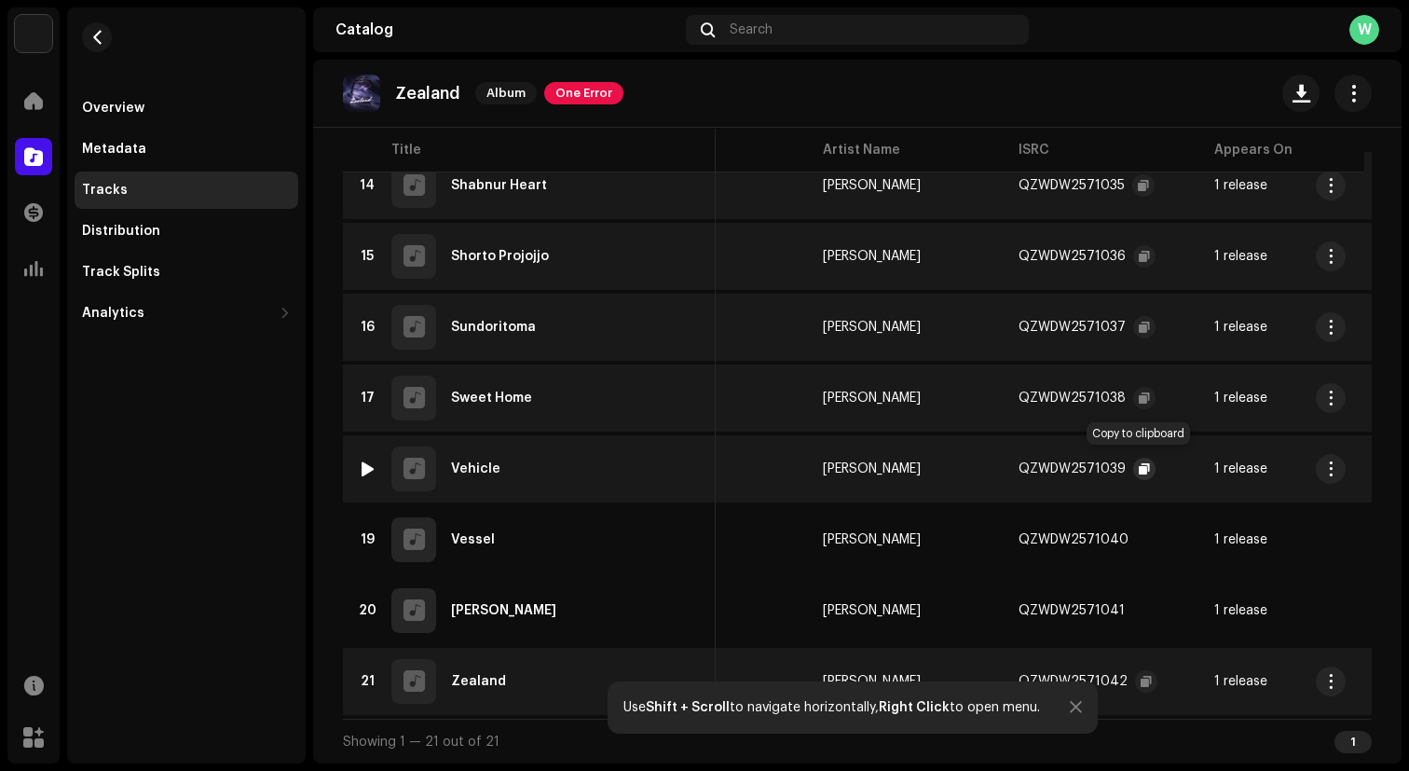
click at [1142, 461] on span "button" at bounding box center [1144, 468] width 11 height 15
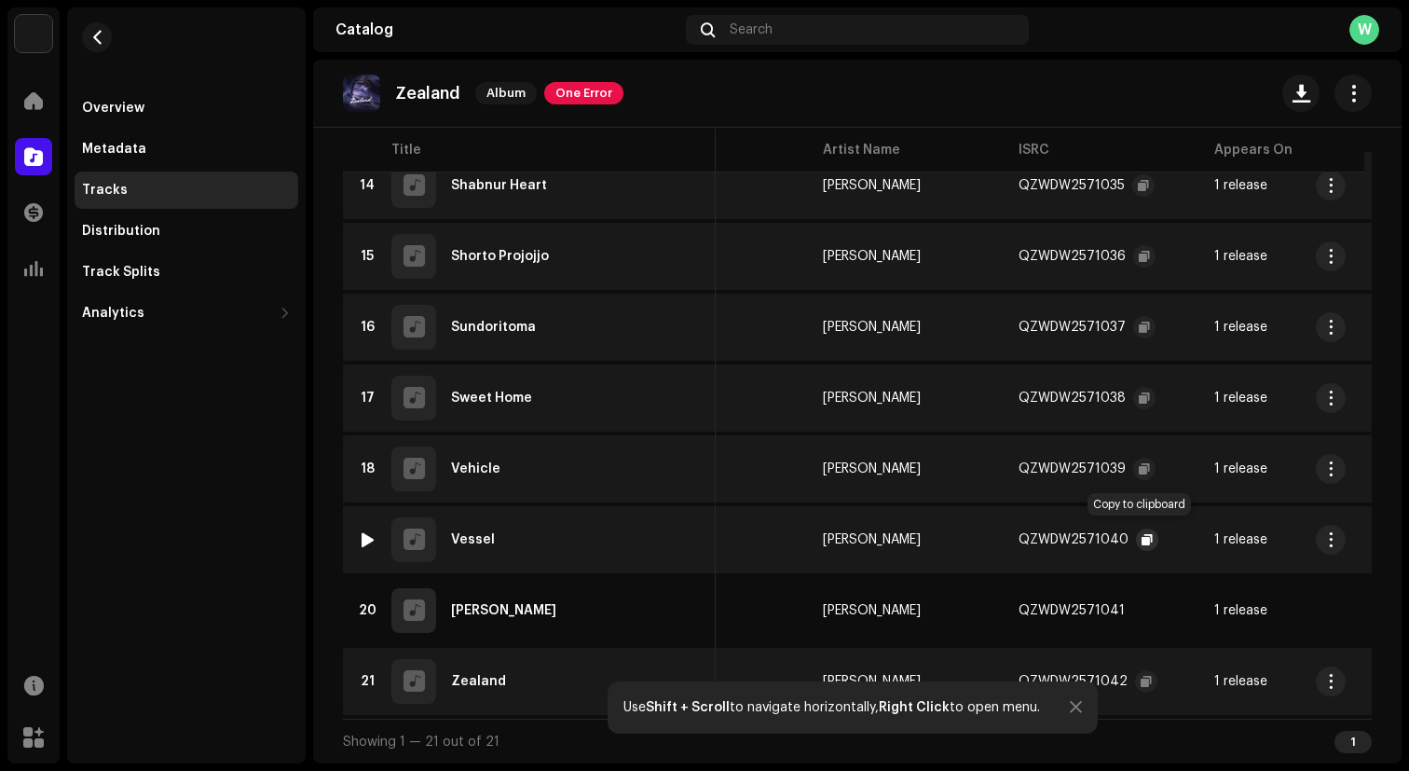
click at [1142, 532] on span "button" at bounding box center [1147, 539] width 11 height 15
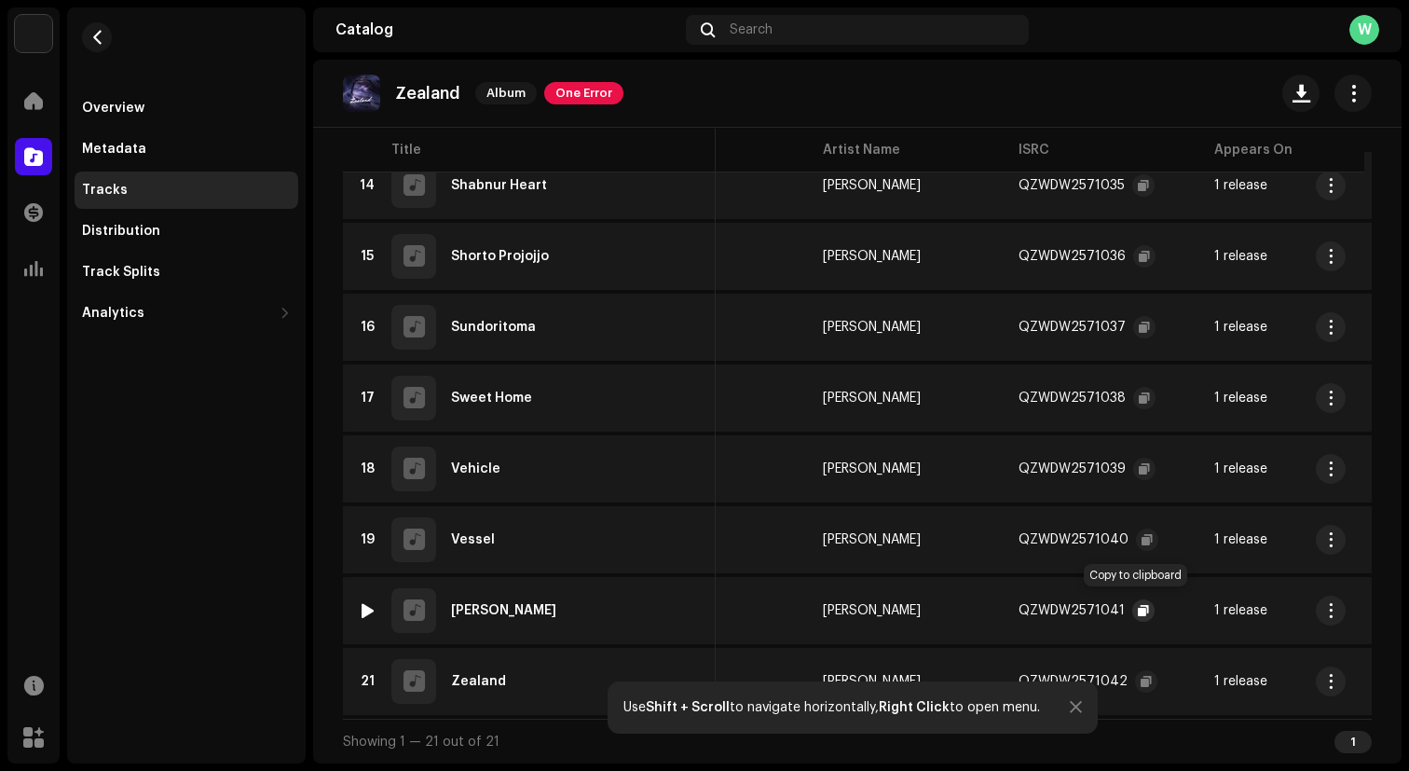
click at [1138, 603] on span "button" at bounding box center [1143, 610] width 11 height 15
